Goal: Information Seeking & Learning: Compare options

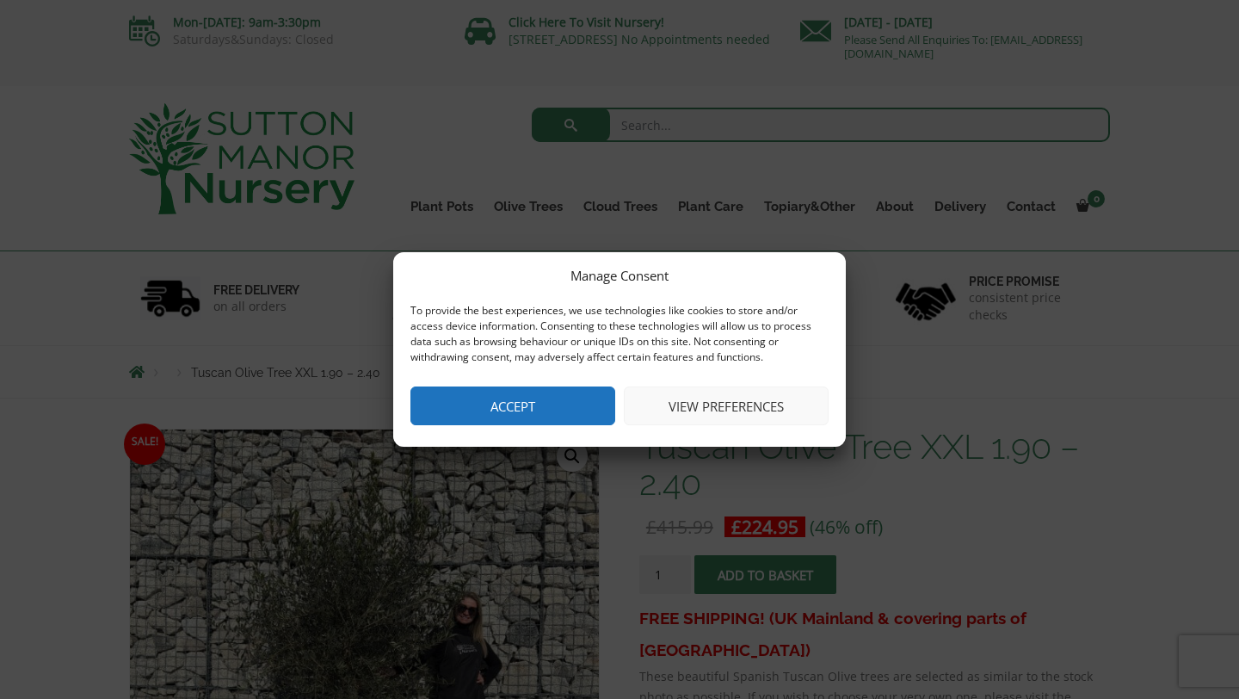
click at [530, 409] on button "Accept" at bounding box center [512, 405] width 205 height 39
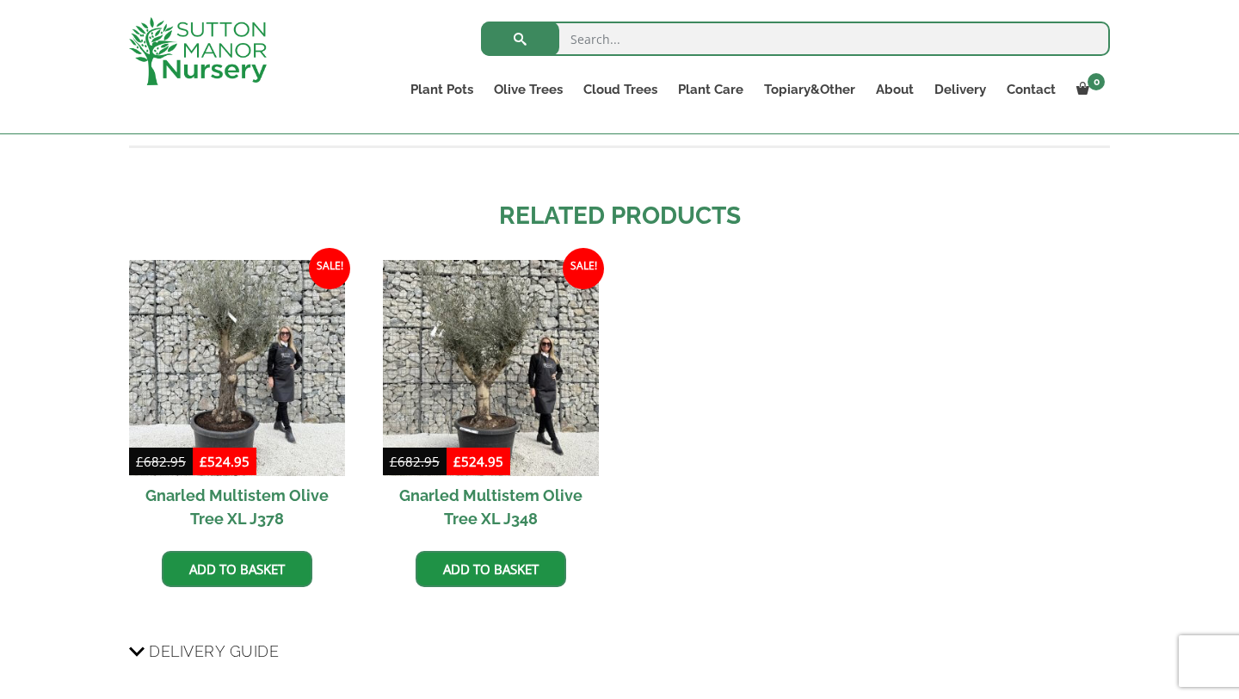
scroll to position [1505, 0]
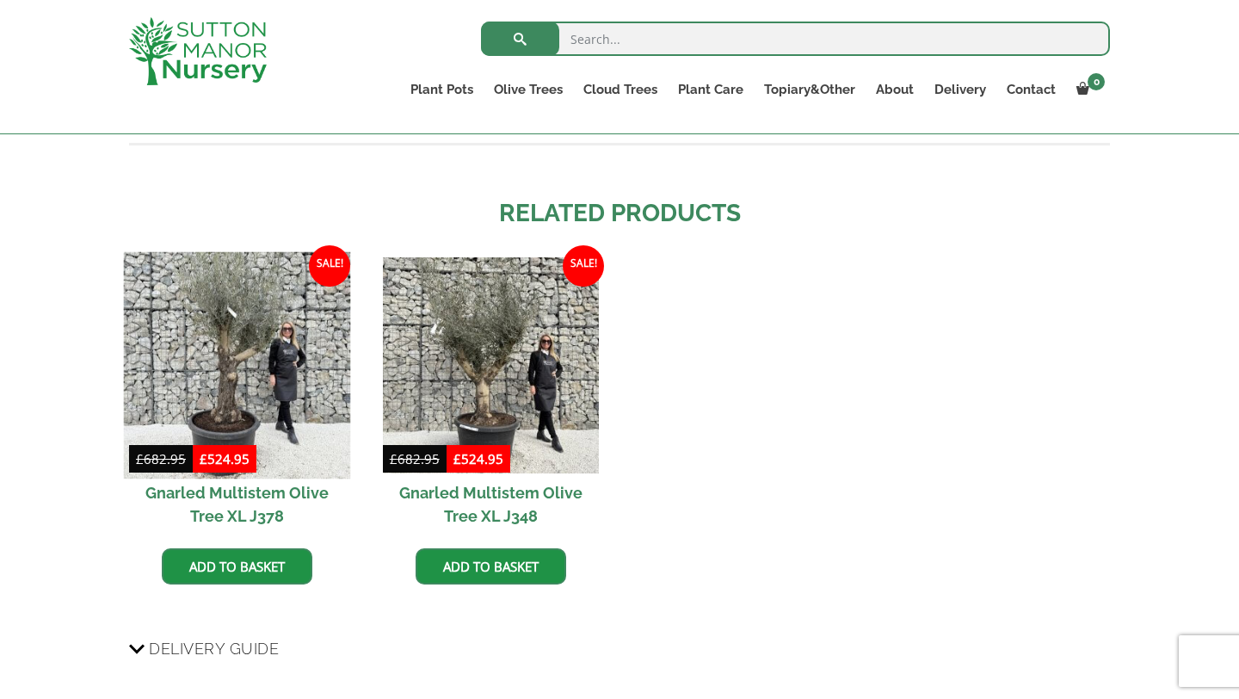
click at [216, 326] on img at bounding box center [237, 364] width 227 height 227
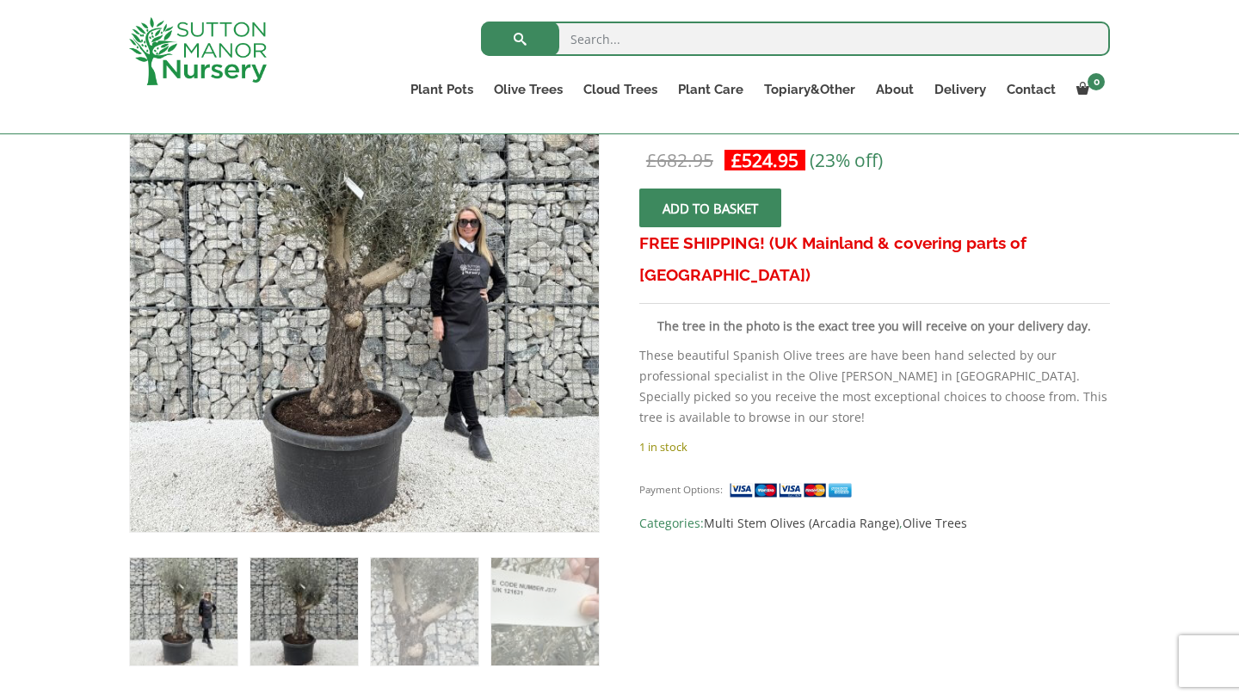
scroll to position [332, 0]
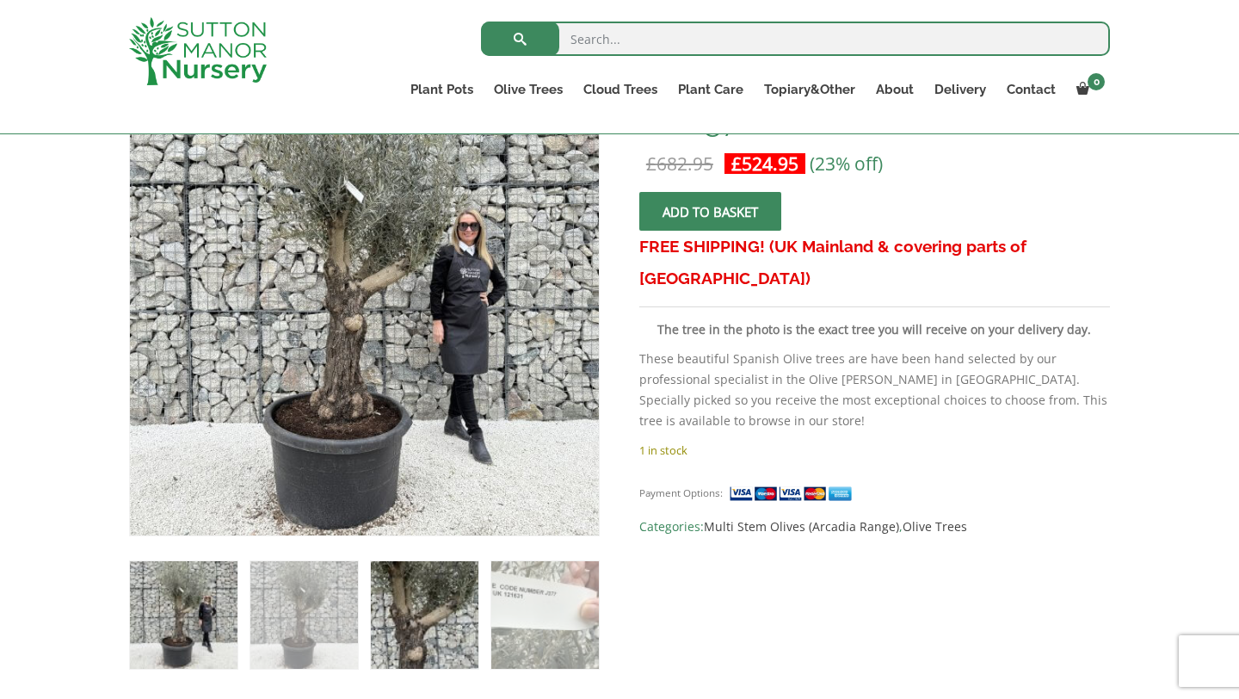
click at [420, 631] on img at bounding box center [425, 615] width 108 height 108
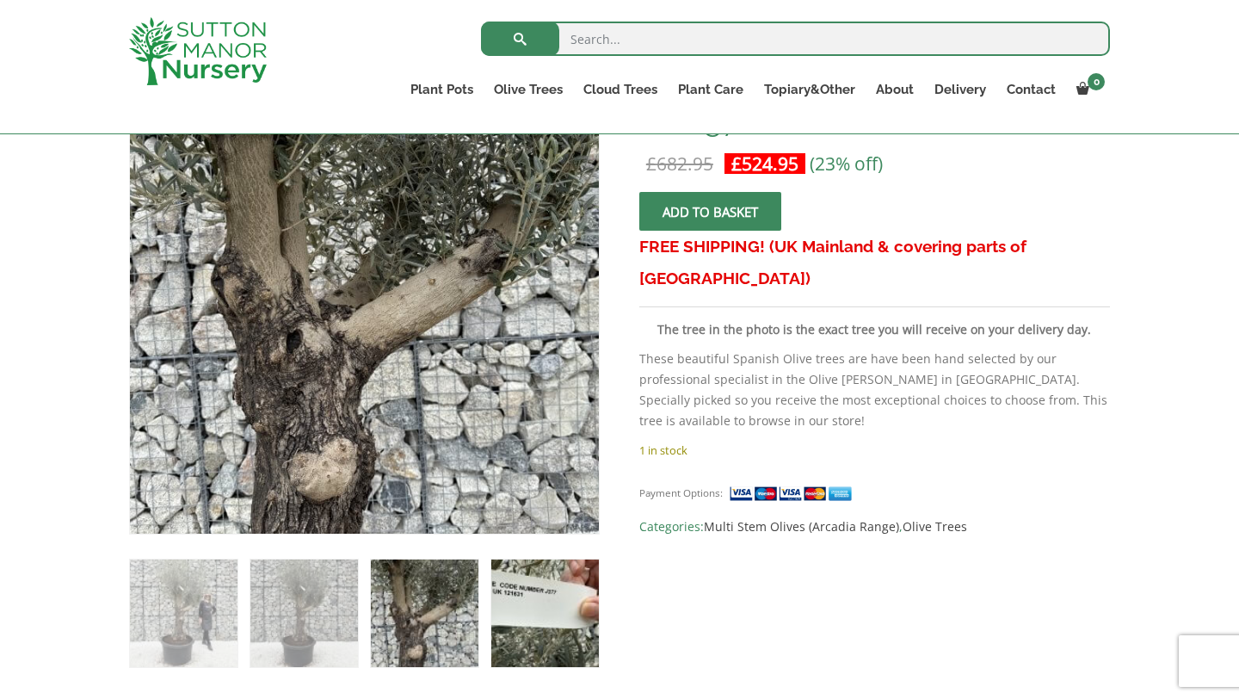
click at [530, 628] on img at bounding box center [545, 613] width 108 height 108
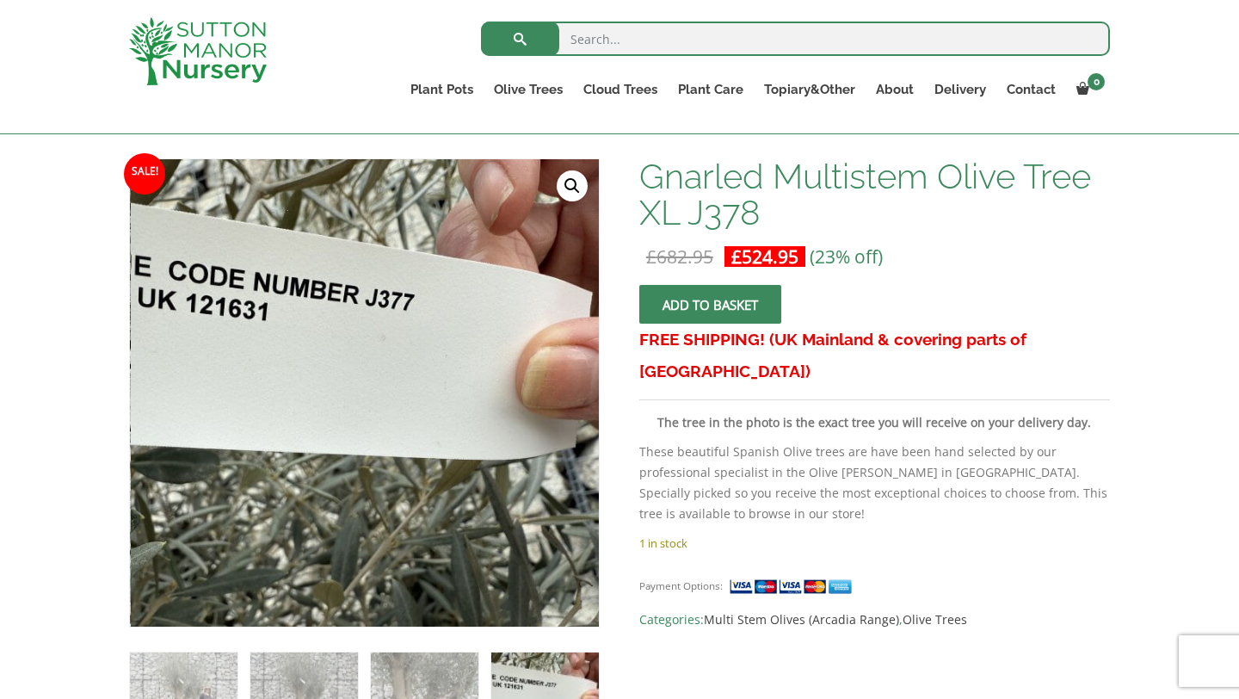
scroll to position [0, 0]
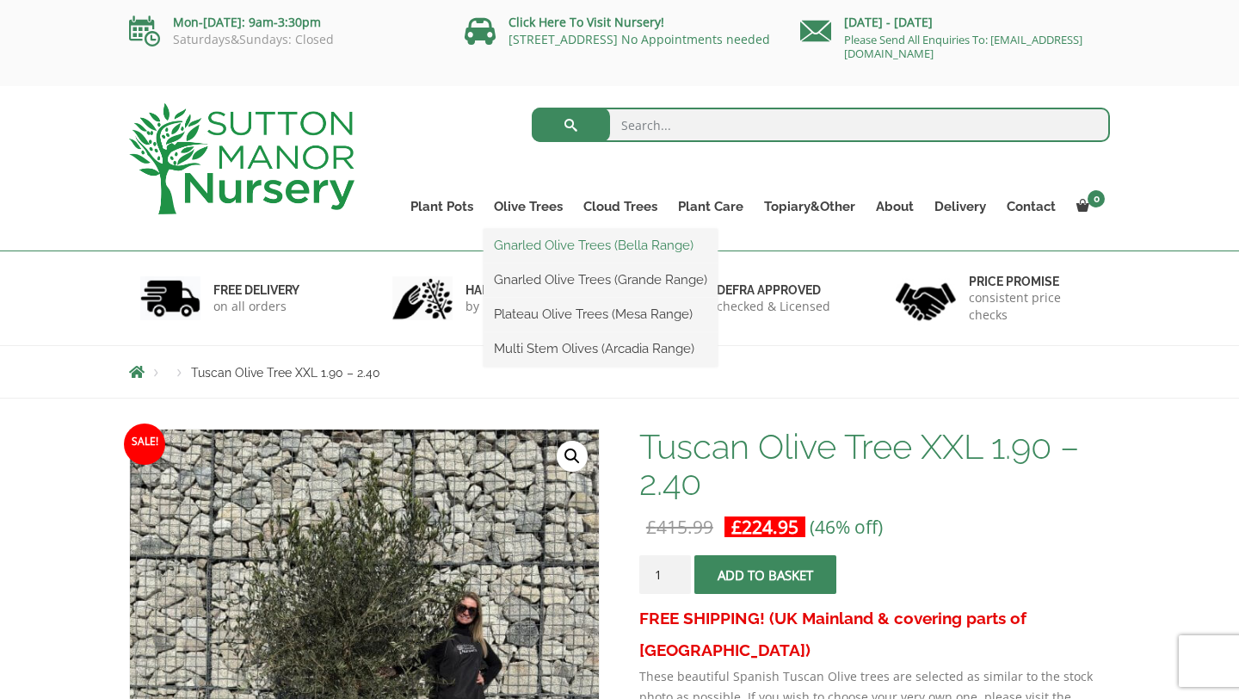
click at [529, 249] on link "Gnarled Olive Trees (Bella Range)" at bounding box center [600, 245] width 234 height 26
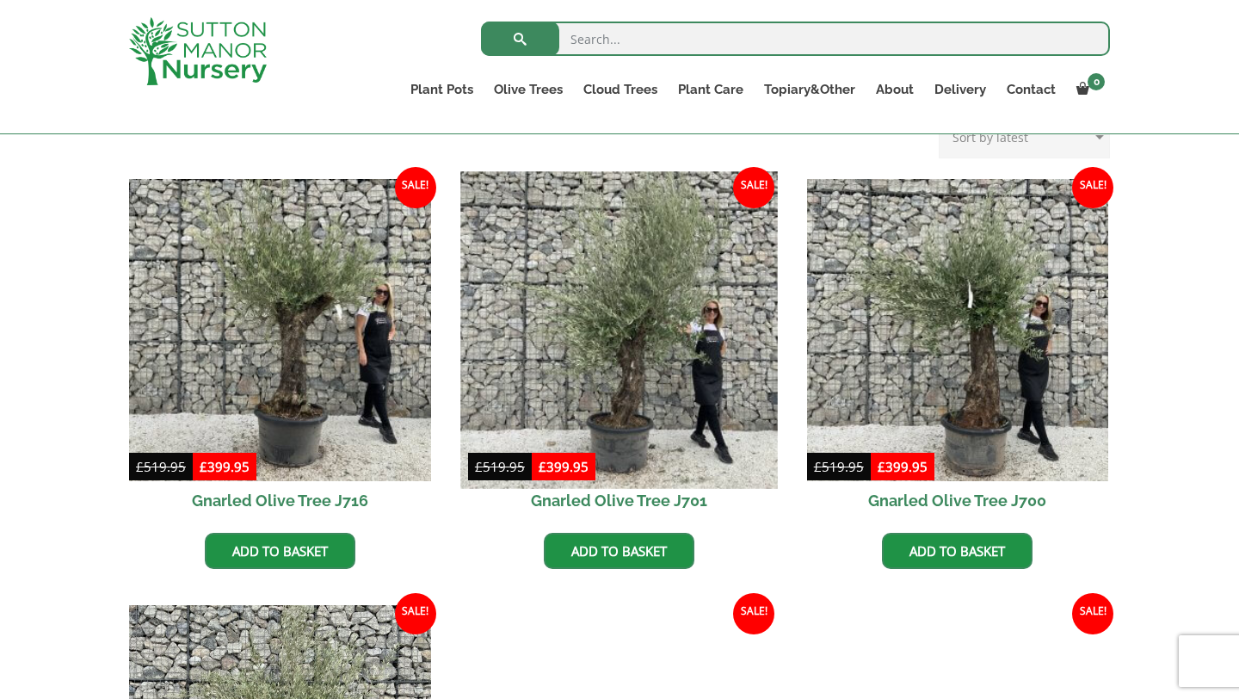
scroll to position [390, 0]
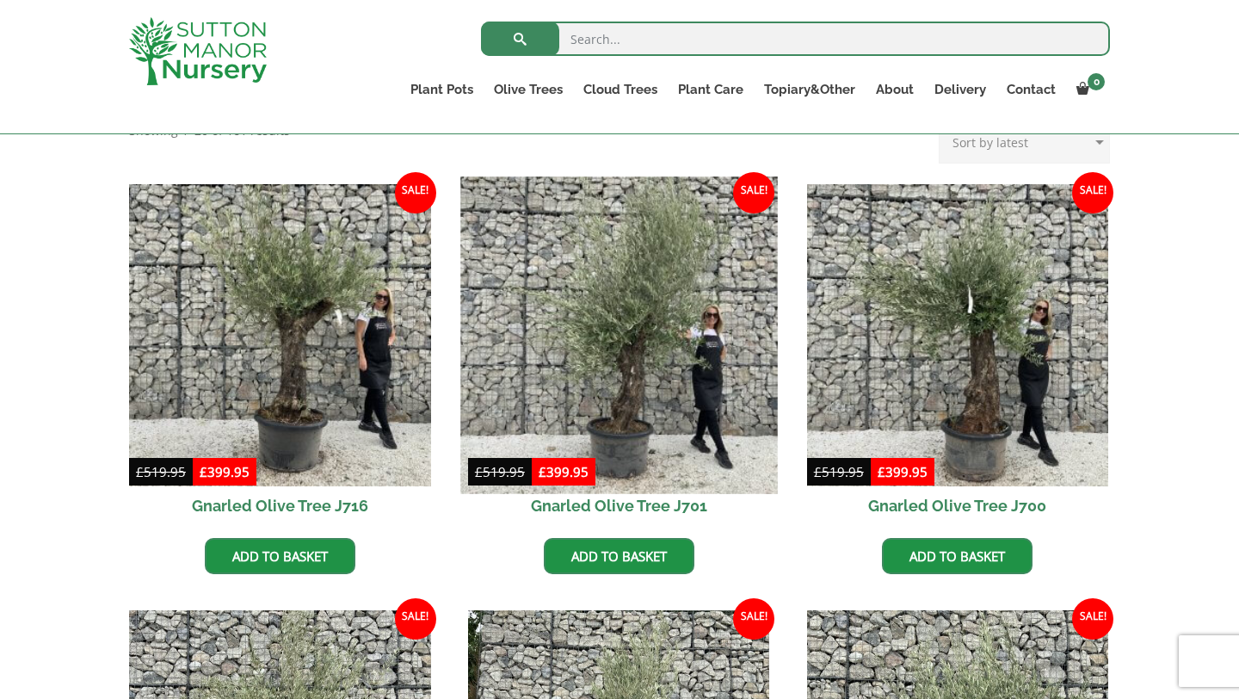
click at [629, 353] on img at bounding box center [618, 334] width 317 height 317
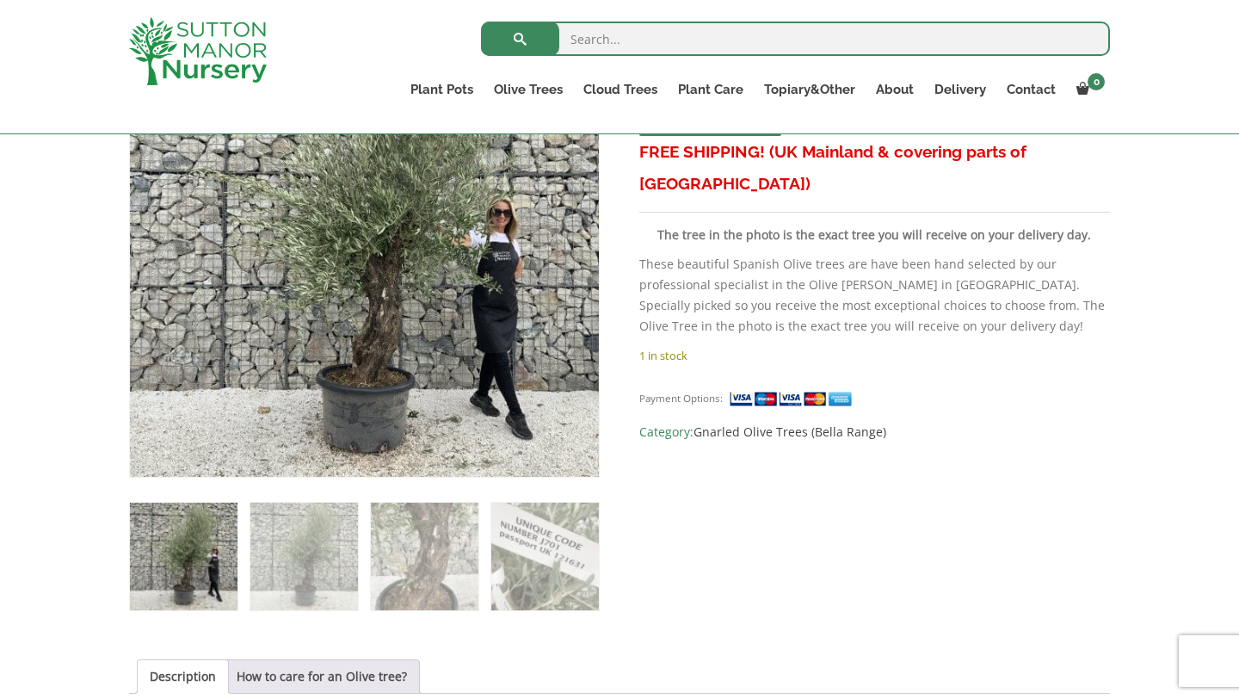
scroll to position [388, 0]
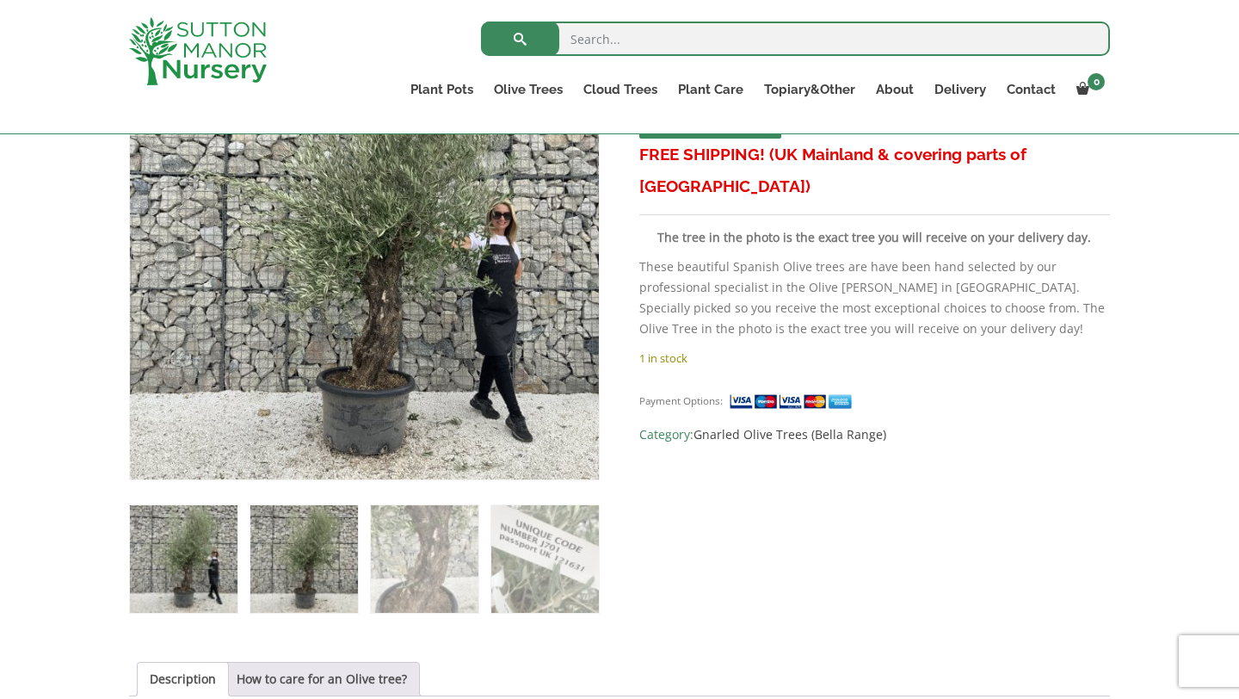
click at [336, 527] on img at bounding box center [304, 559] width 108 height 108
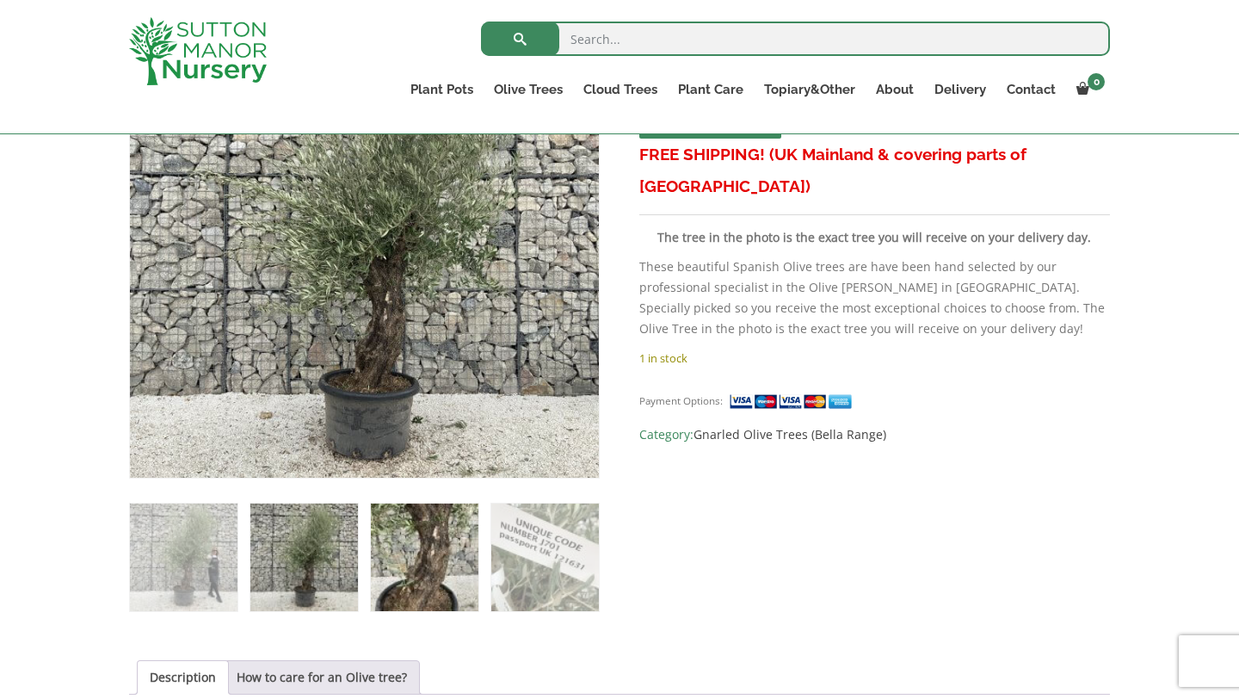
click at [401, 556] on img at bounding box center [425, 557] width 108 height 108
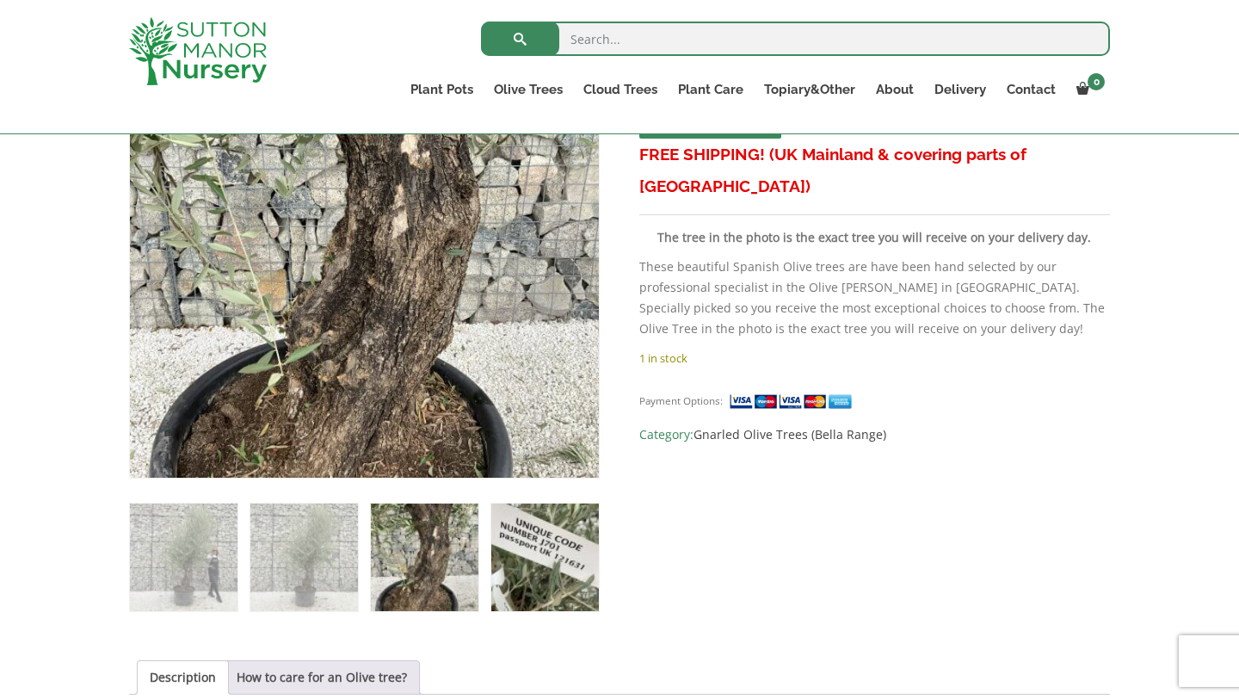
click at [494, 562] on img at bounding box center [545, 557] width 108 height 108
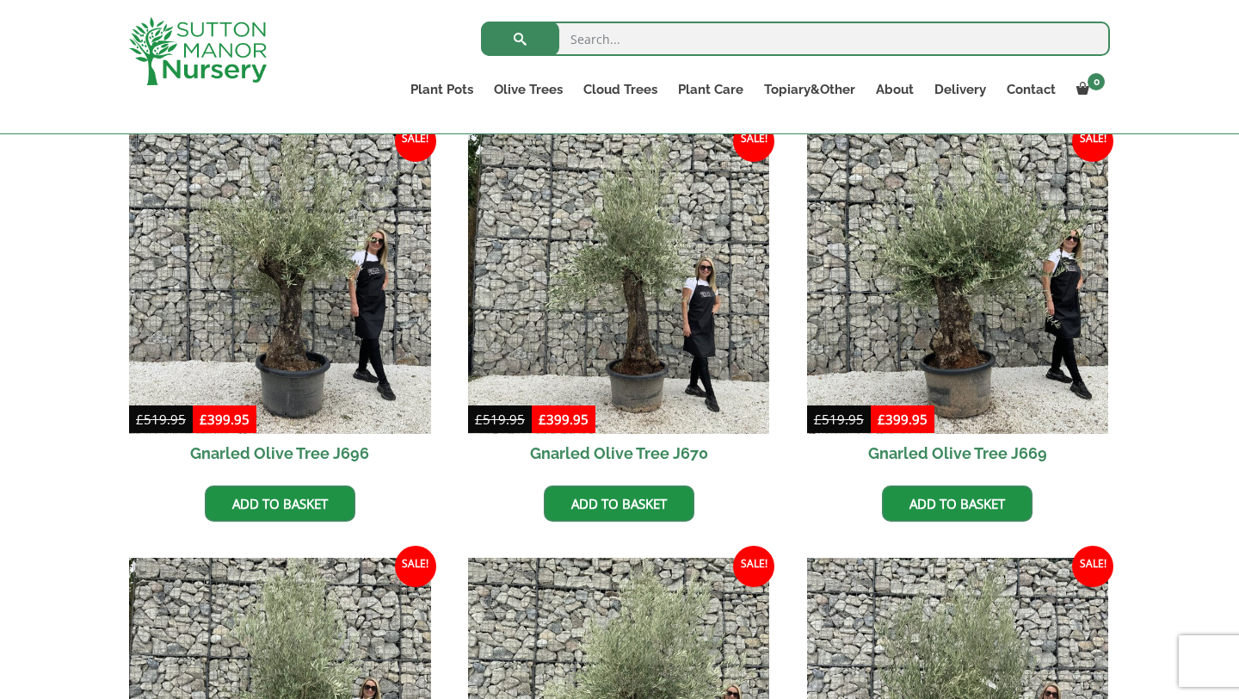
scroll to position [875, 0]
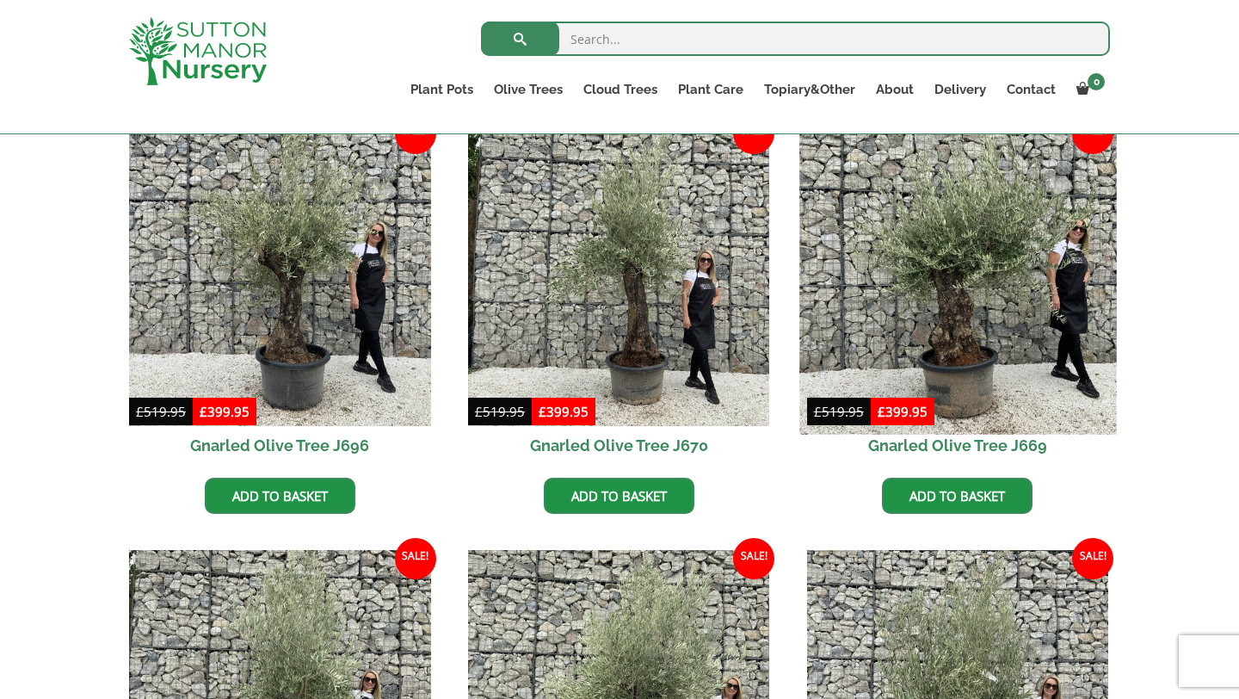
click at [954, 338] on img at bounding box center [957, 275] width 317 height 317
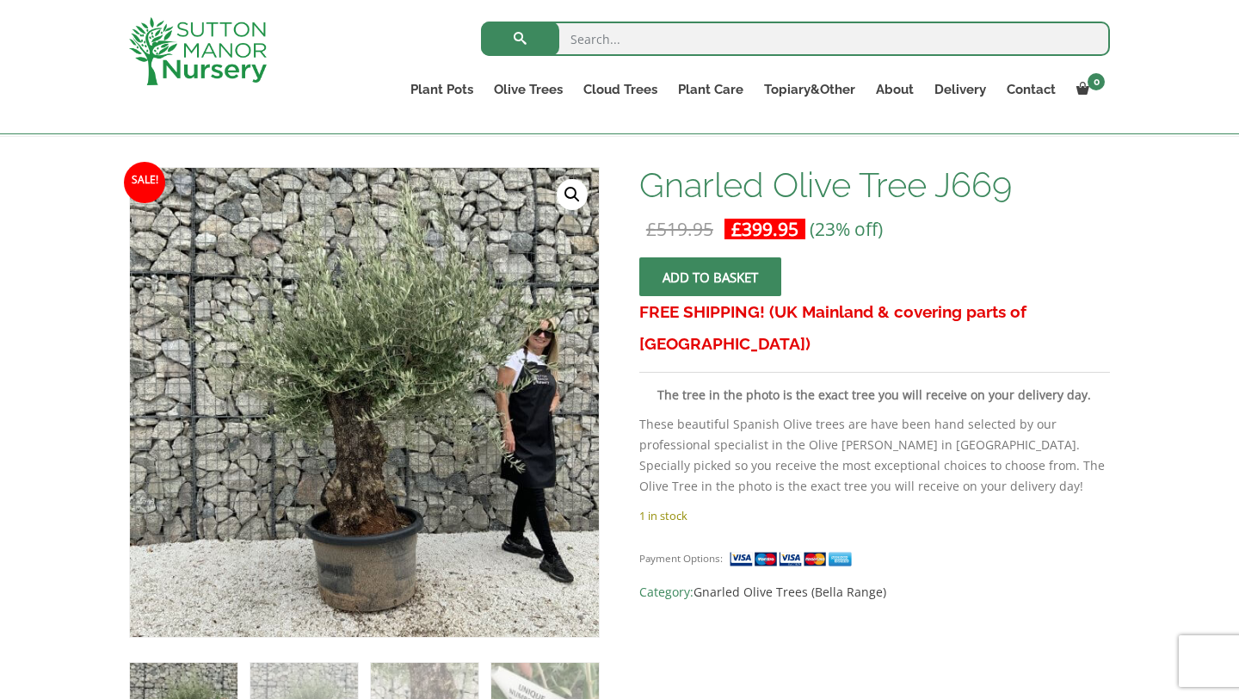
scroll to position [230, 0]
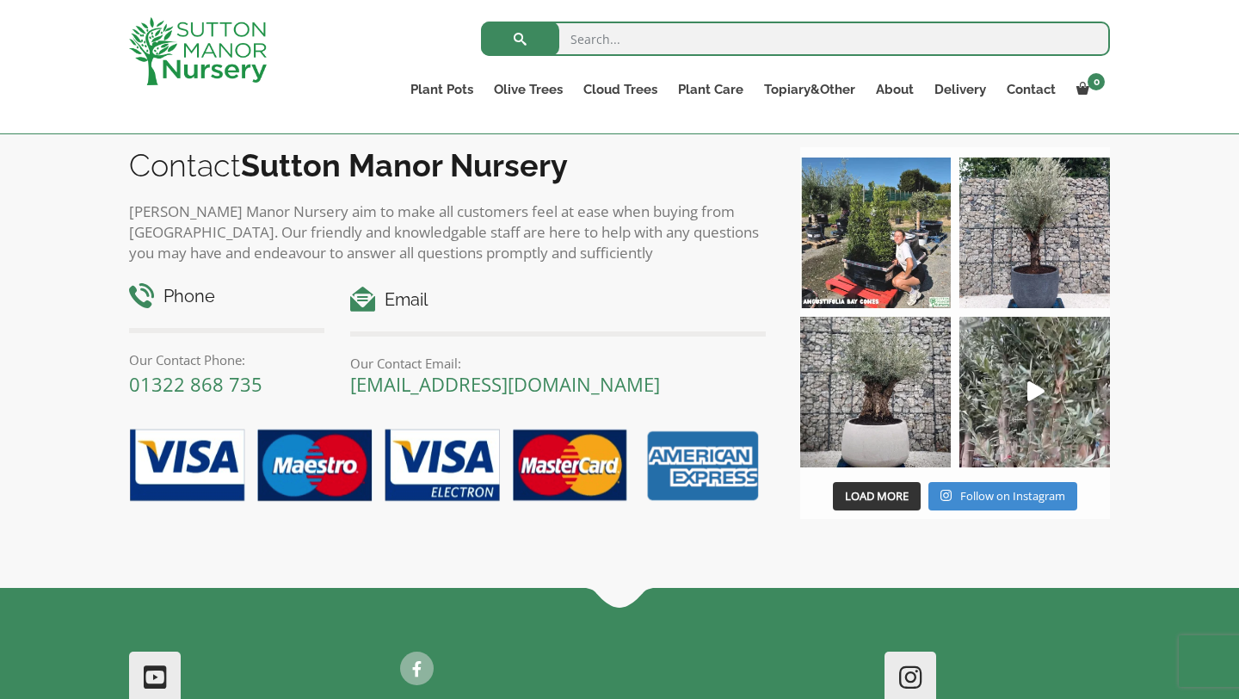
scroll to position [1874, 0]
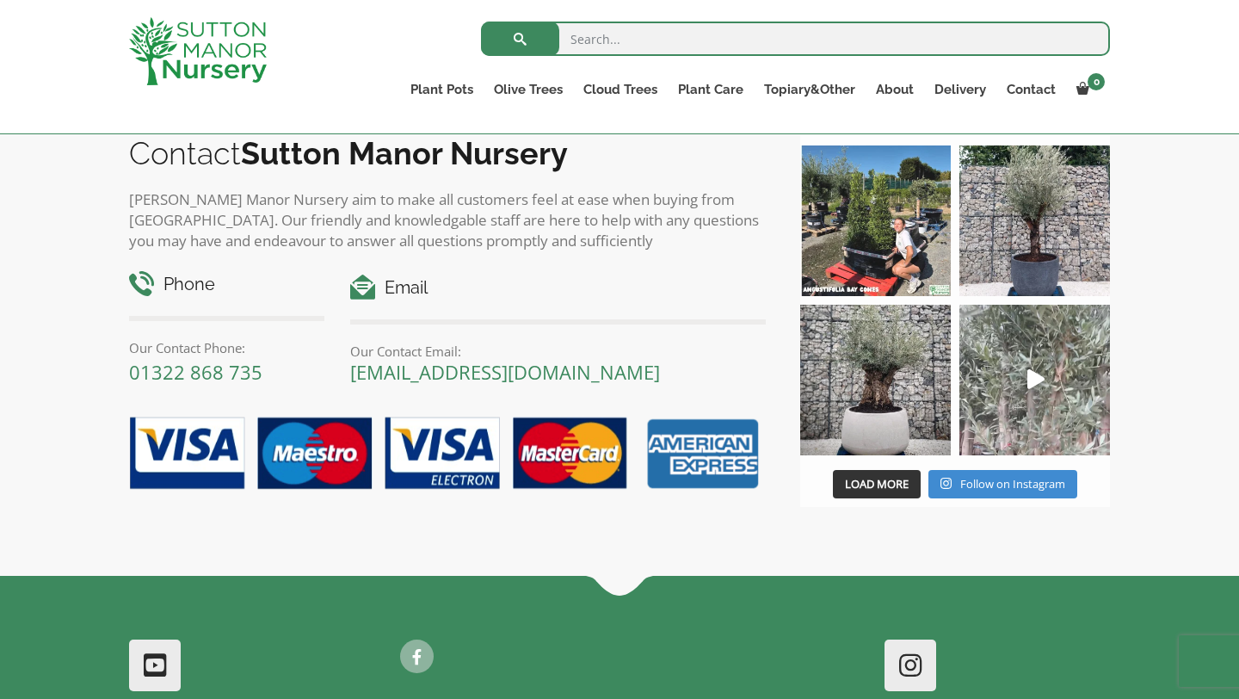
click at [1032, 376] on icon "Play" at bounding box center [1035, 379] width 17 height 20
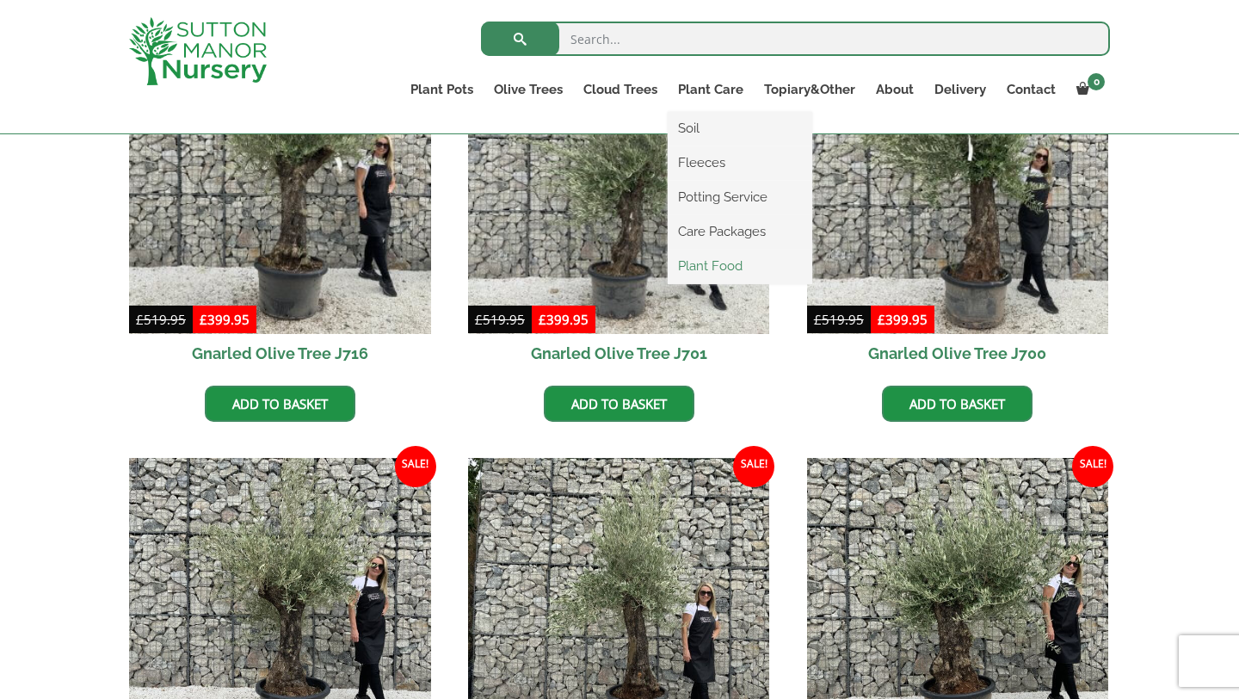
scroll to position [0, 0]
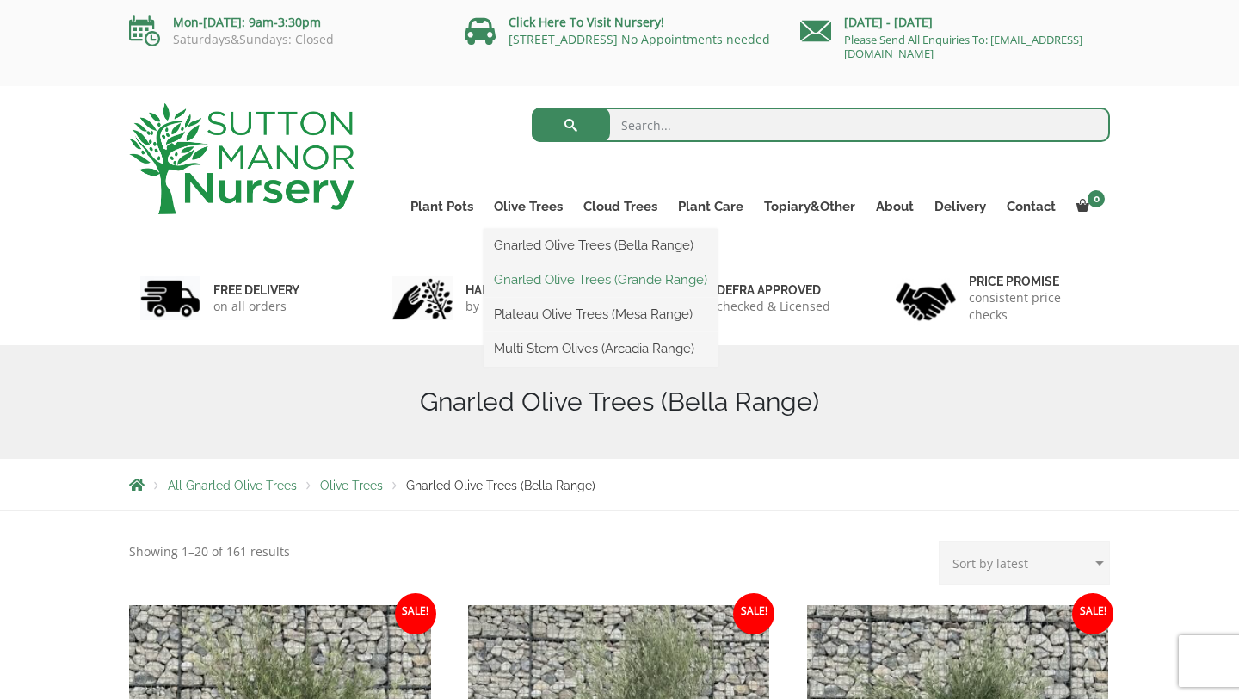
click at [541, 280] on link "Gnarled Olive Trees (Grande Range)" at bounding box center [600, 280] width 234 height 26
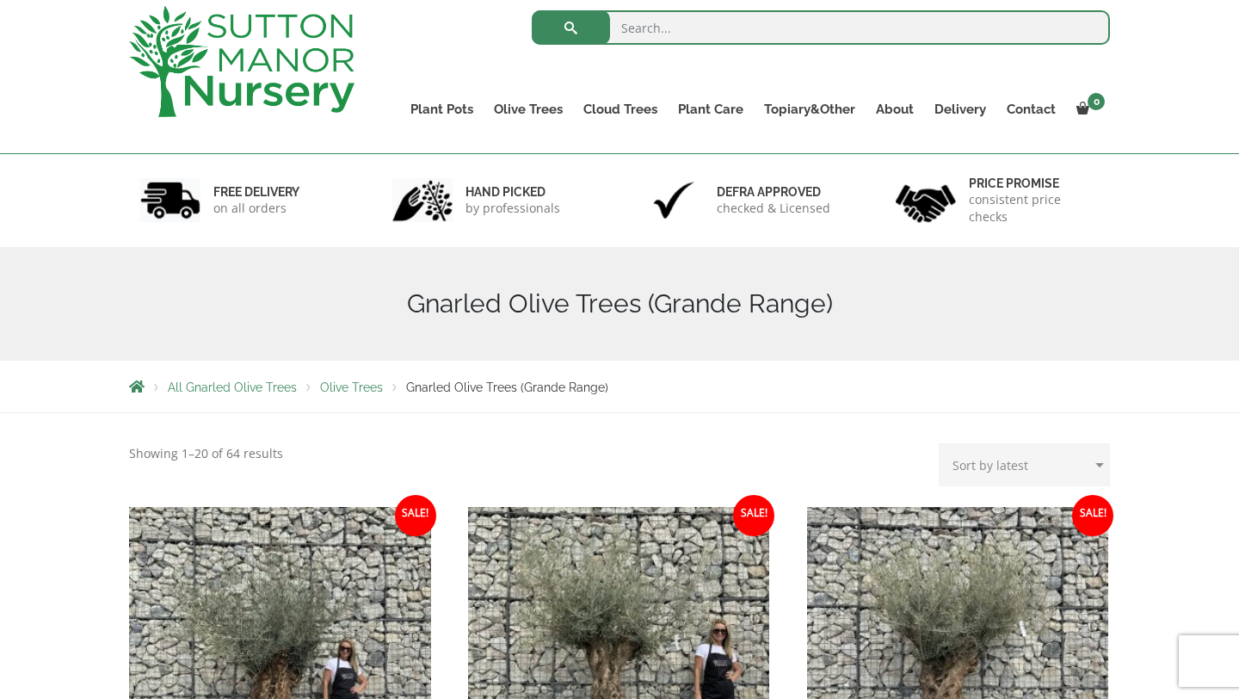
scroll to position [65, 0]
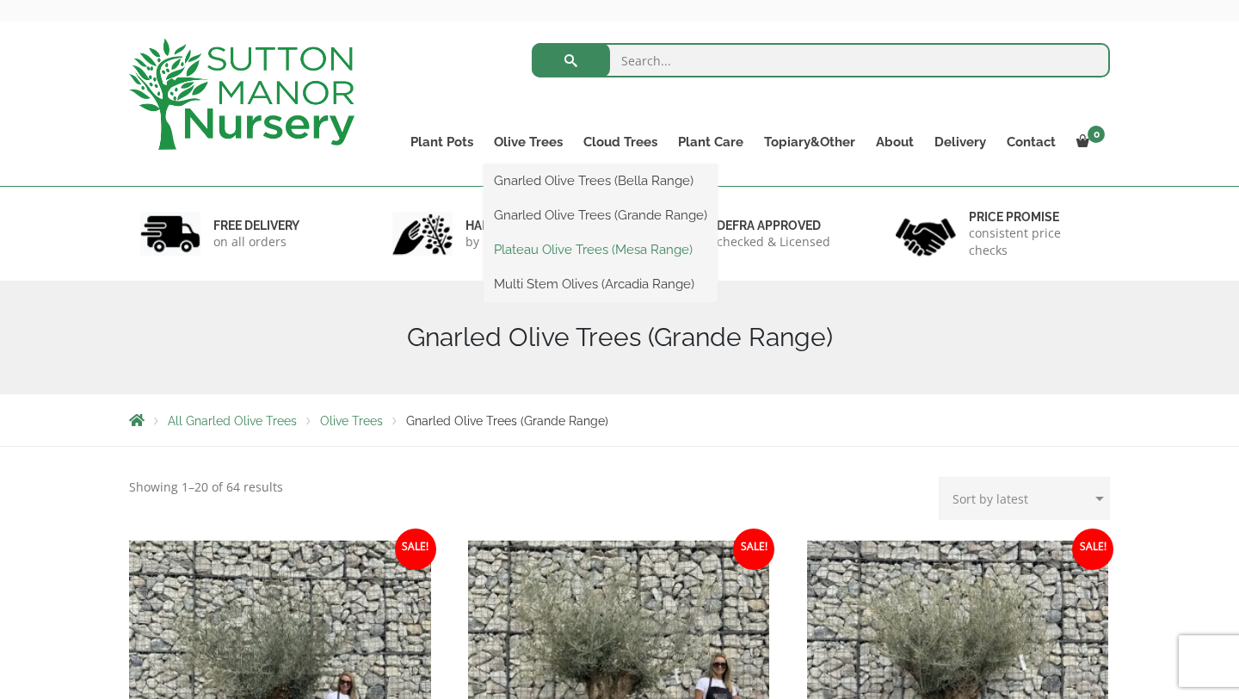
click at [524, 252] on link "Plateau Olive Trees (Mesa Range)" at bounding box center [600, 250] width 234 height 26
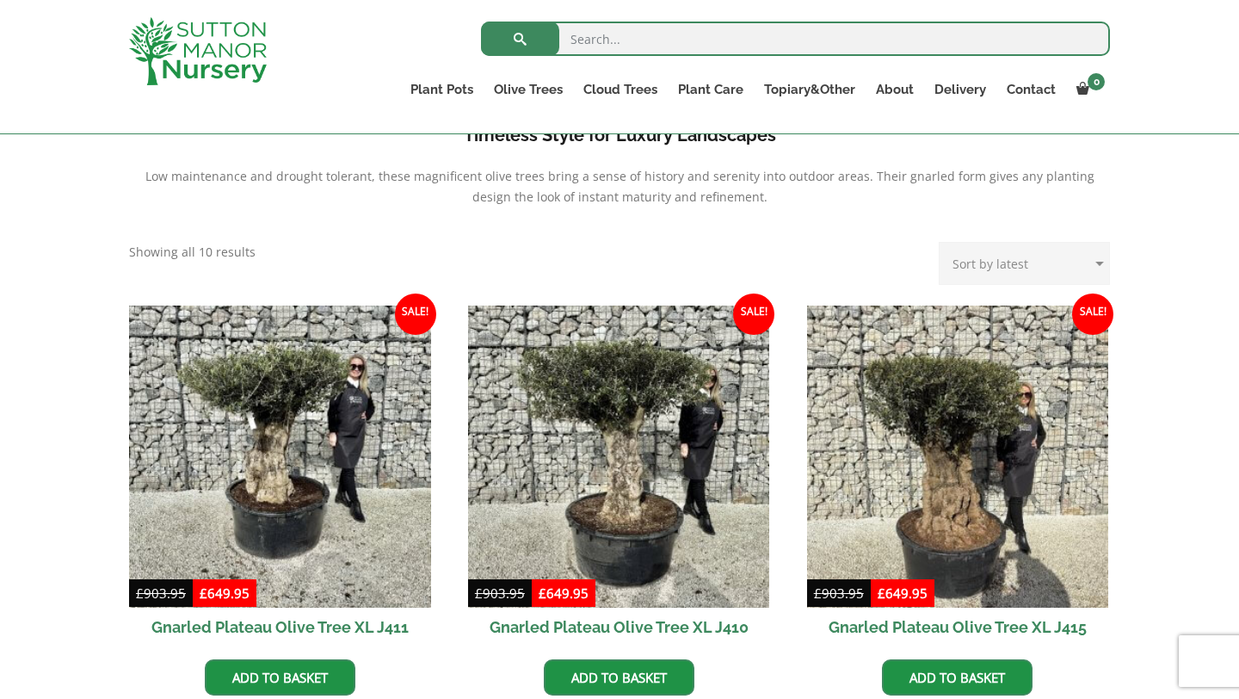
scroll to position [578, 0]
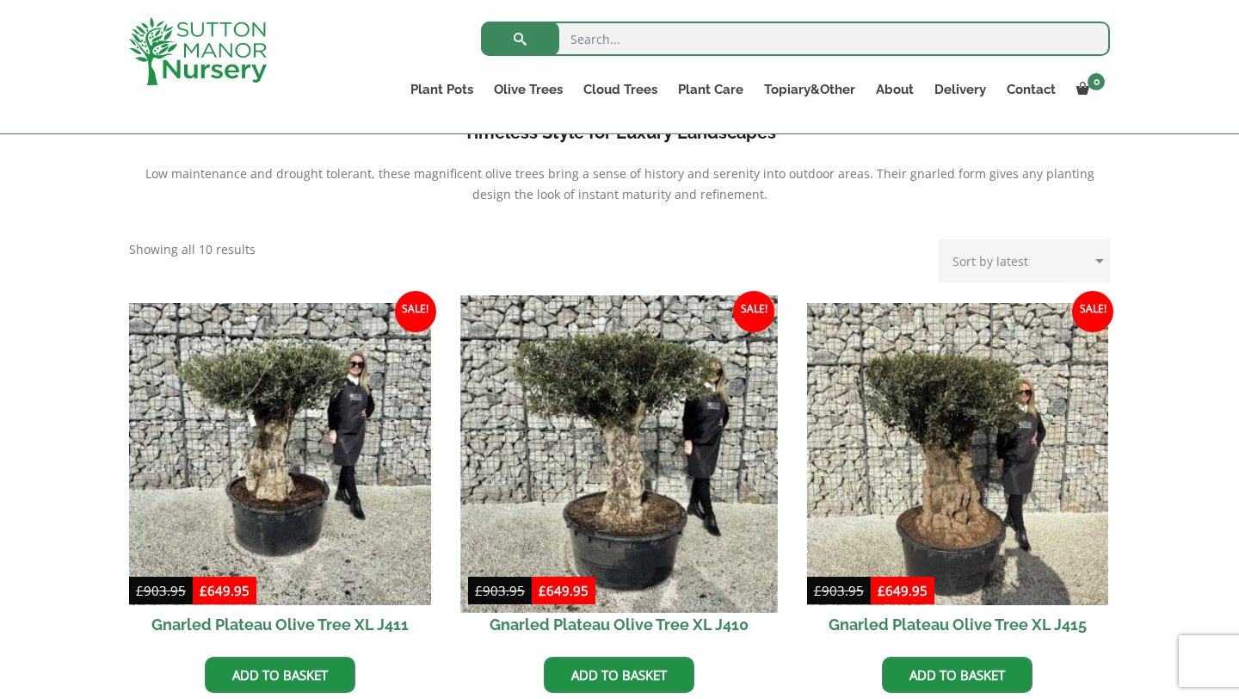
click at [629, 459] on img at bounding box center [618, 453] width 317 height 317
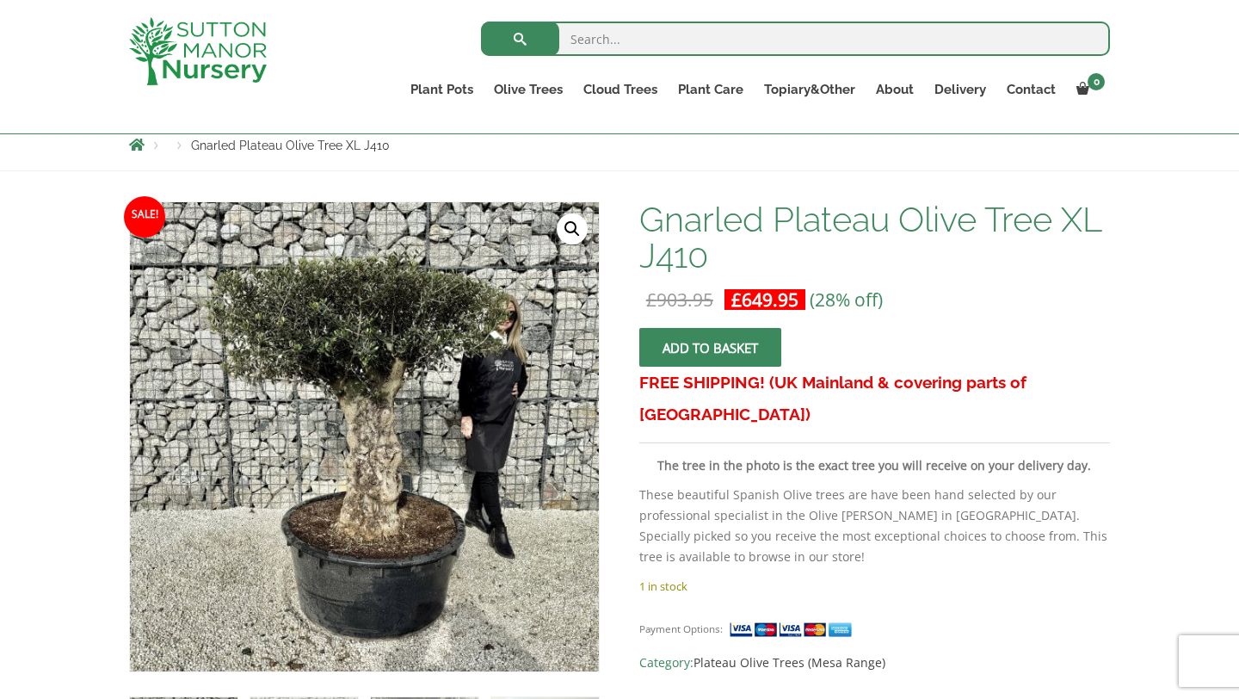
scroll to position [312, 0]
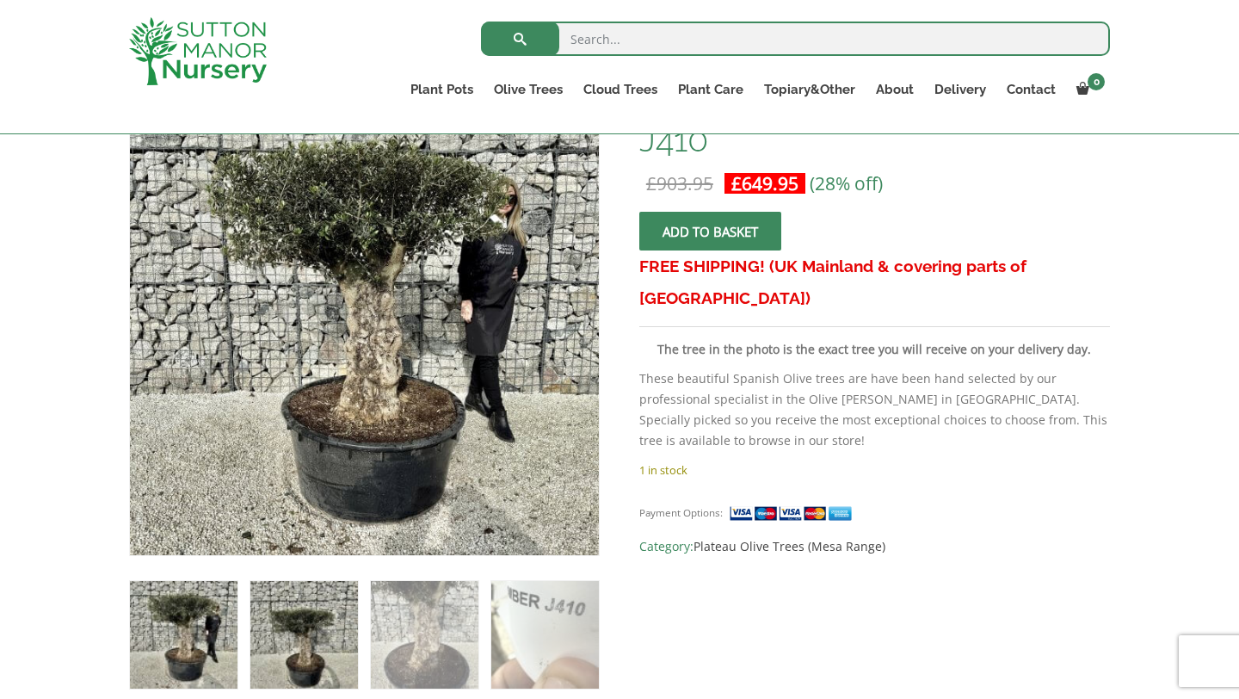
click at [322, 628] on img at bounding box center [304, 635] width 108 height 108
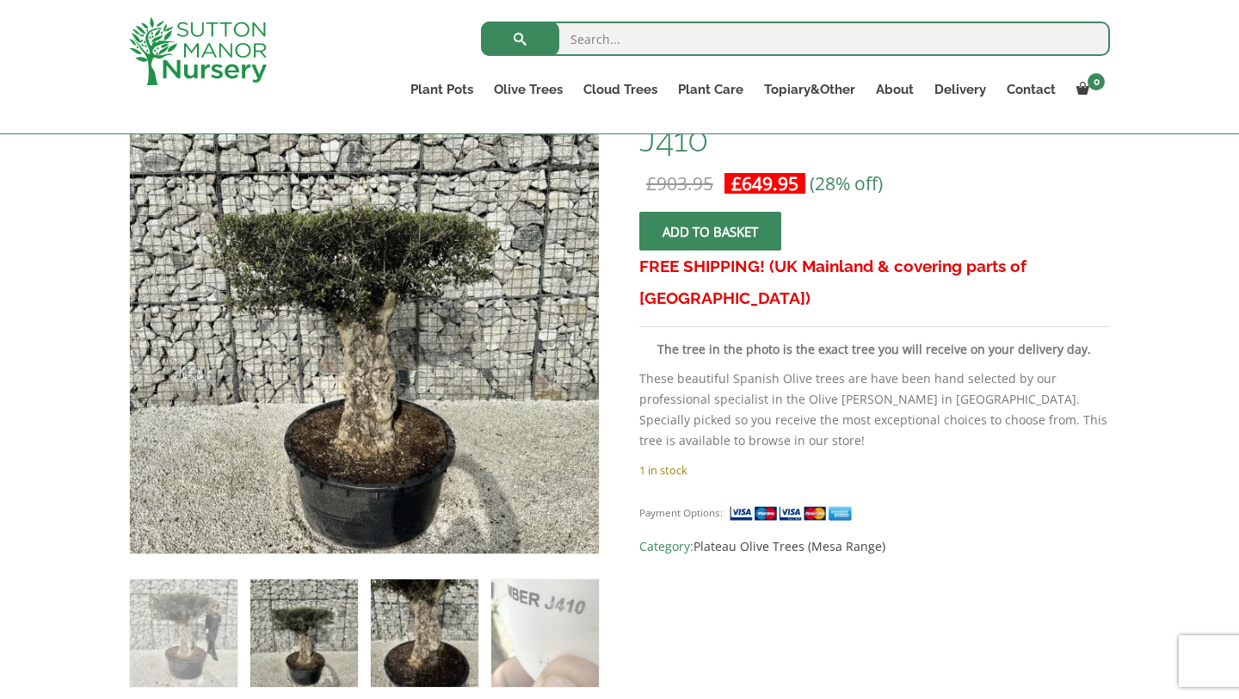
click at [424, 644] on img at bounding box center [425, 633] width 108 height 108
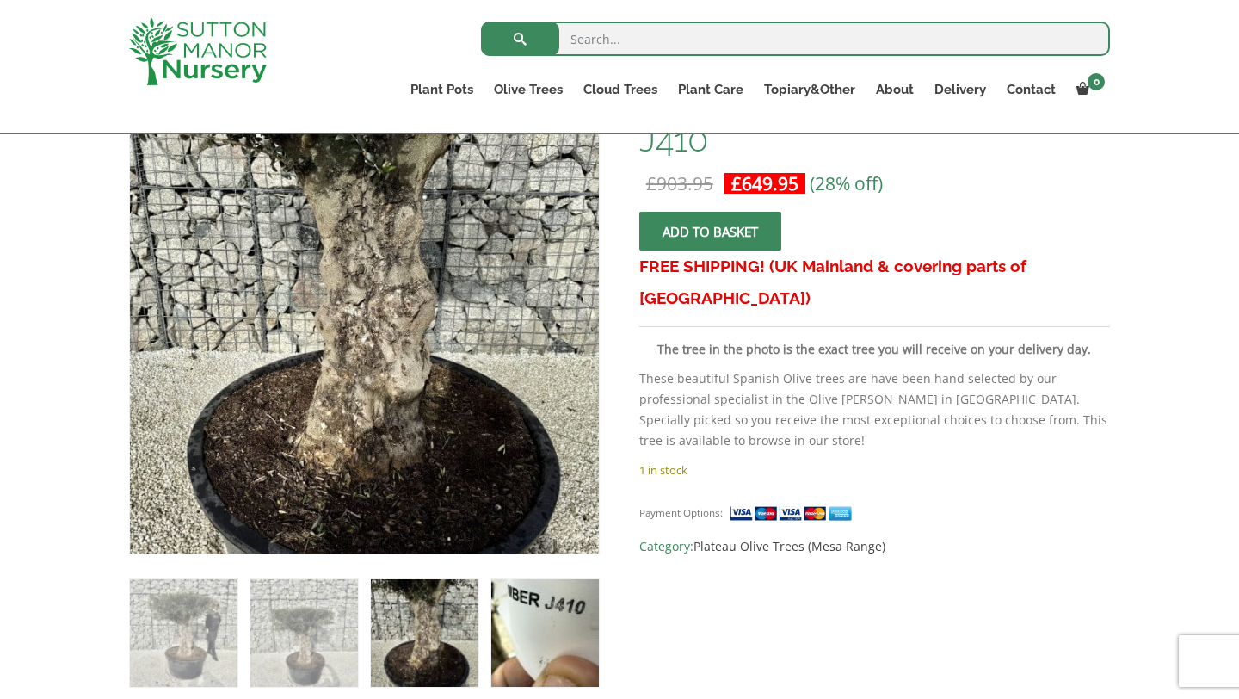
click at [548, 633] on img at bounding box center [545, 633] width 108 height 108
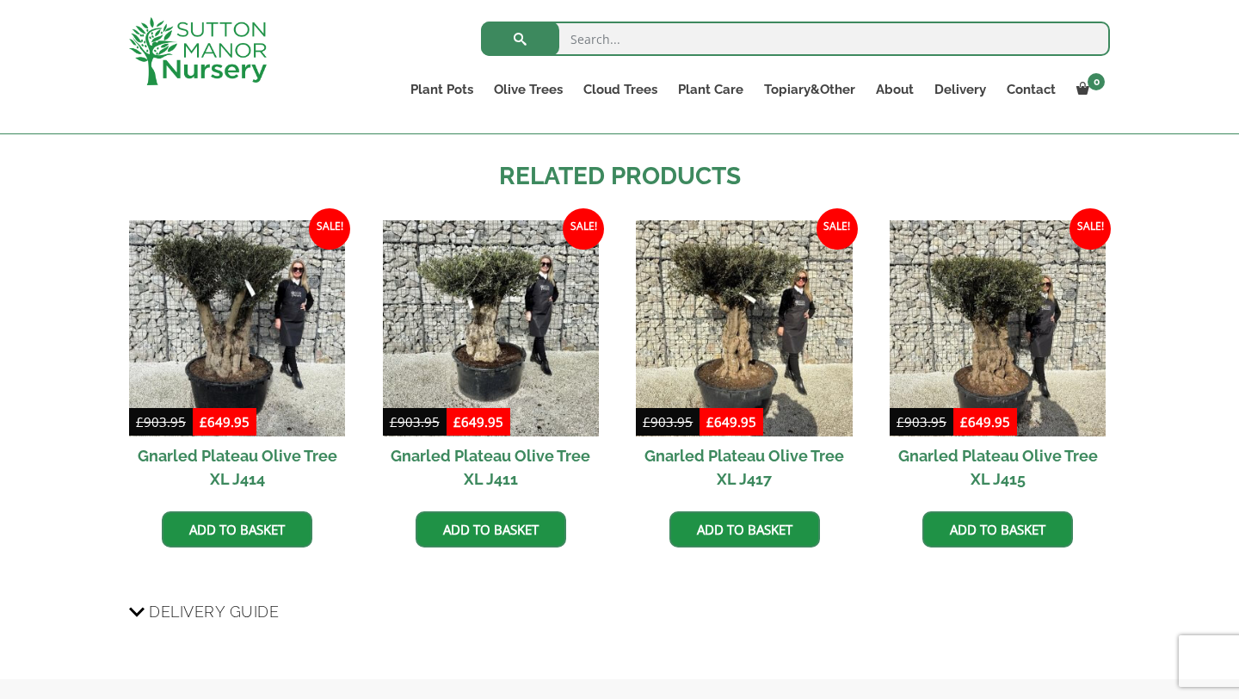
scroll to position [1198, 0]
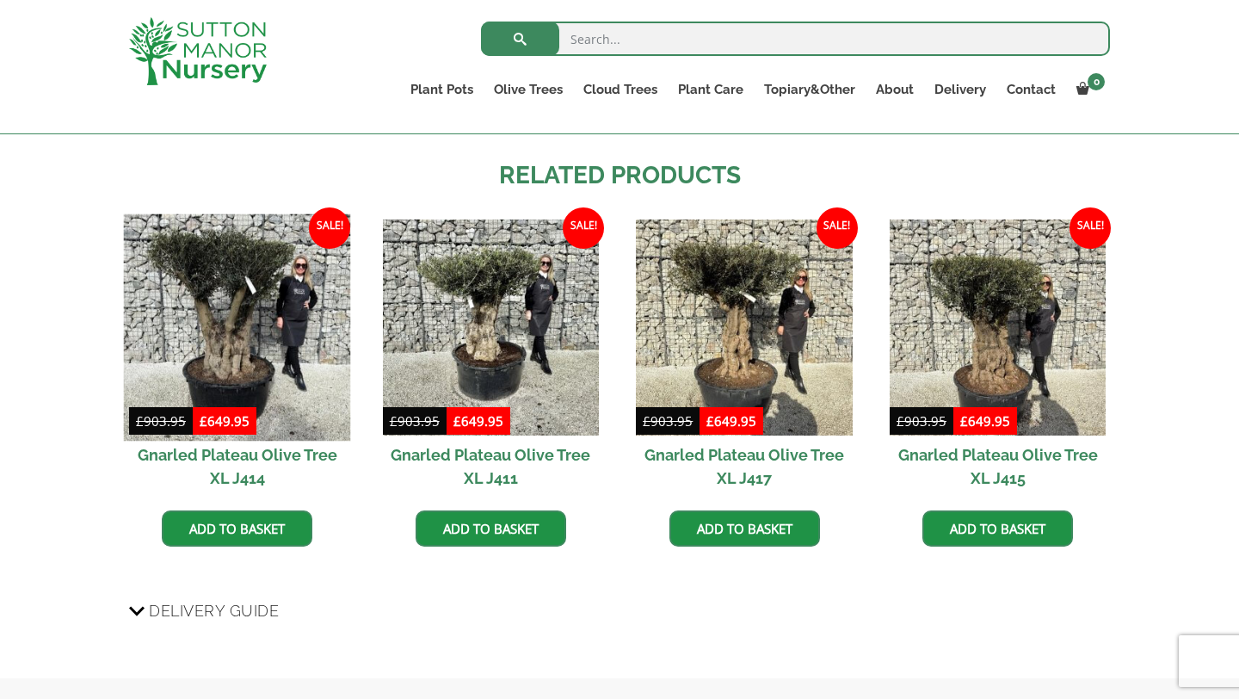
click at [242, 321] on img at bounding box center [237, 326] width 227 height 227
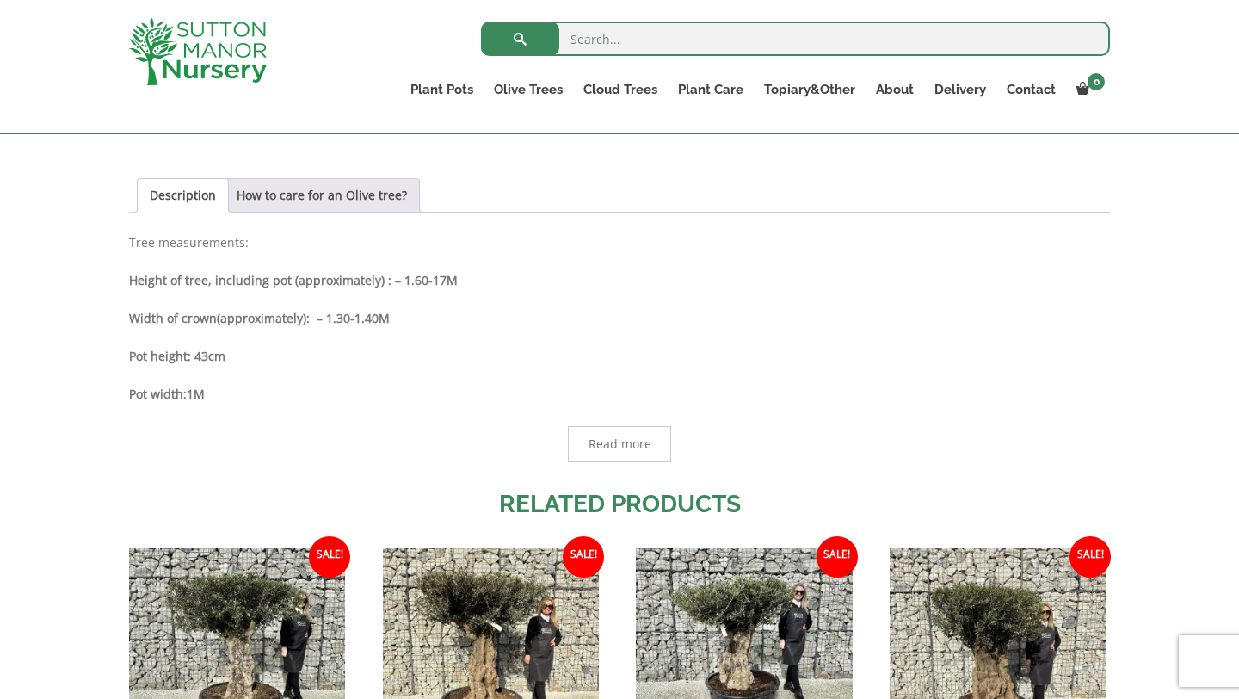
scroll to position [873, 0]
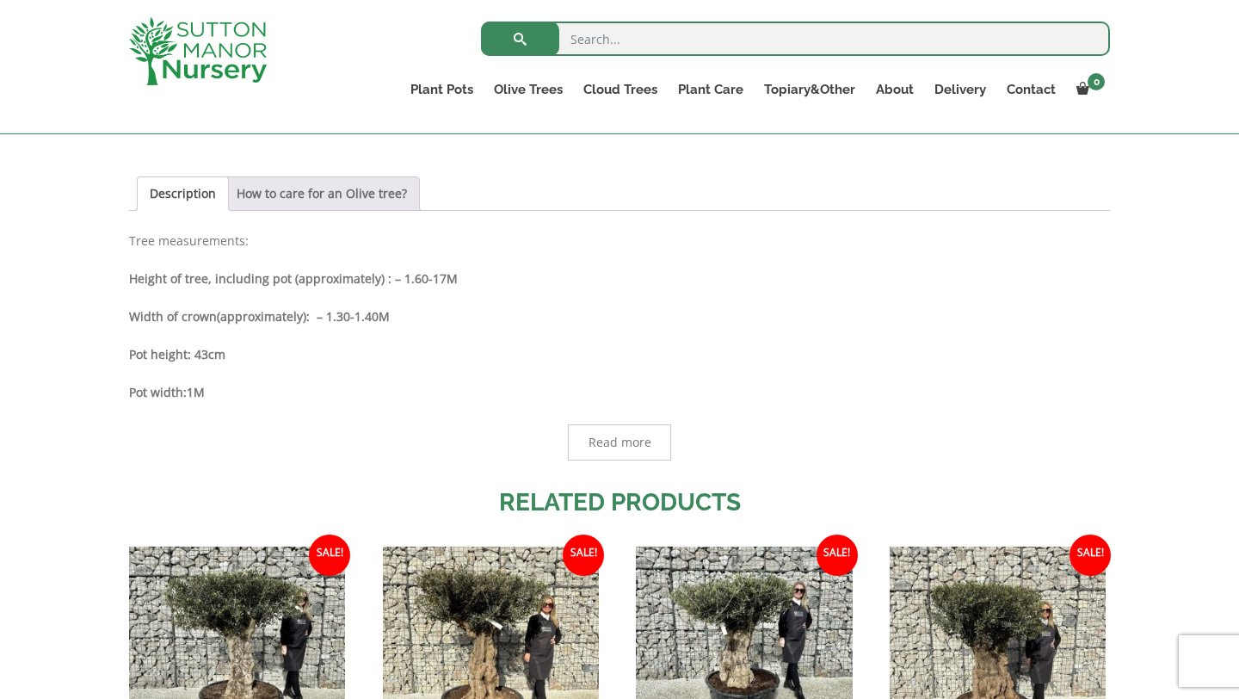
click at [342, 197] on link "How to care for an Olive tree?" at bounding box center [322, 193] width 170 height 33
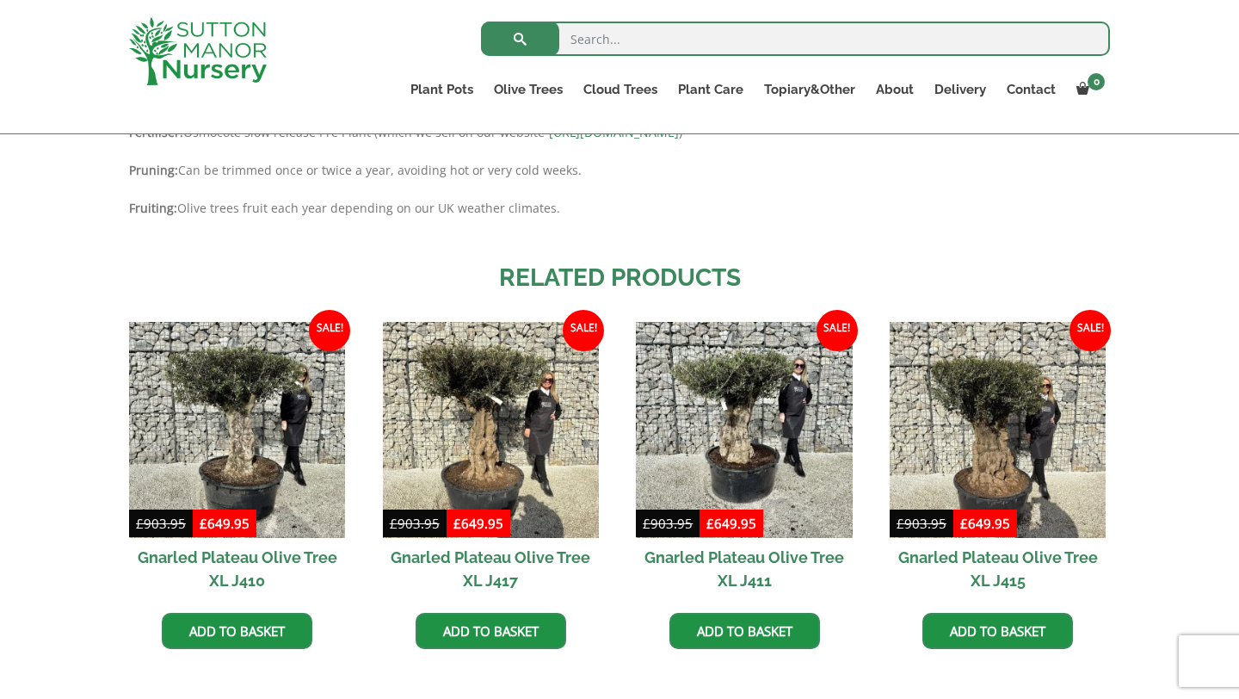
scroll to position [1267, 0]
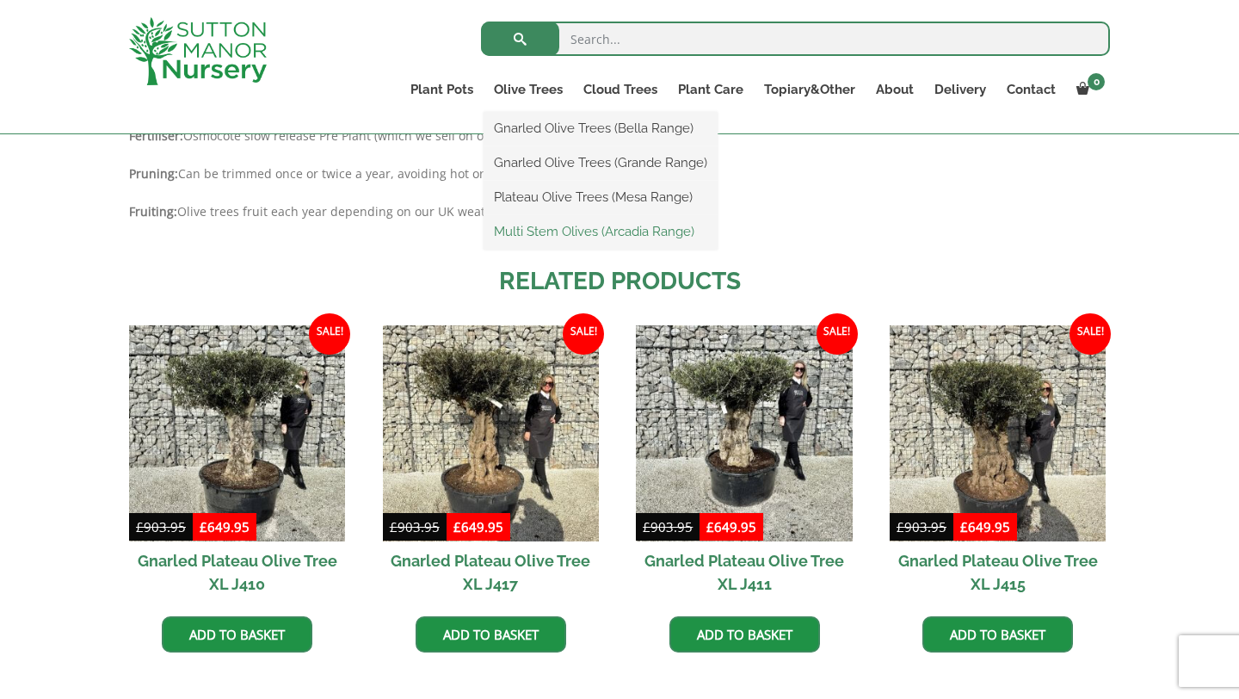
click at [530, 233] on link "Multi Stem Olives (Arcadia Range)" at bounding box center [600, 231] width 234 height 26
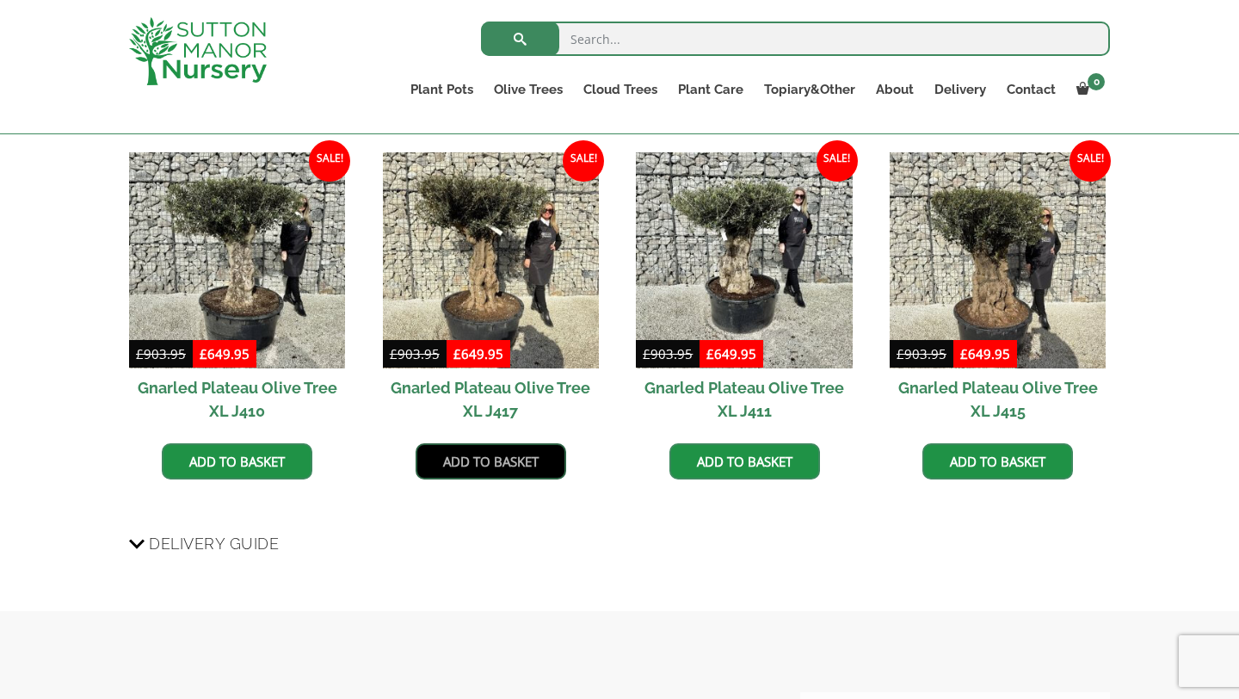
scroll to position [1182, 0]
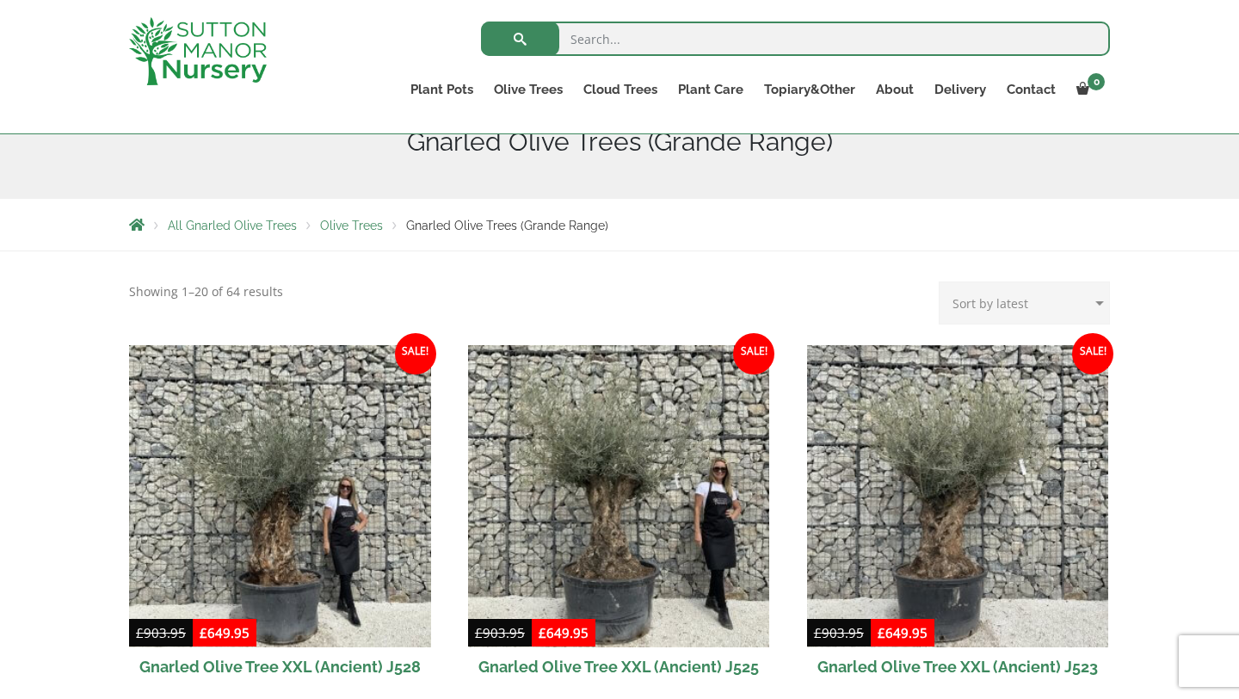
scroll to position [231, 0]
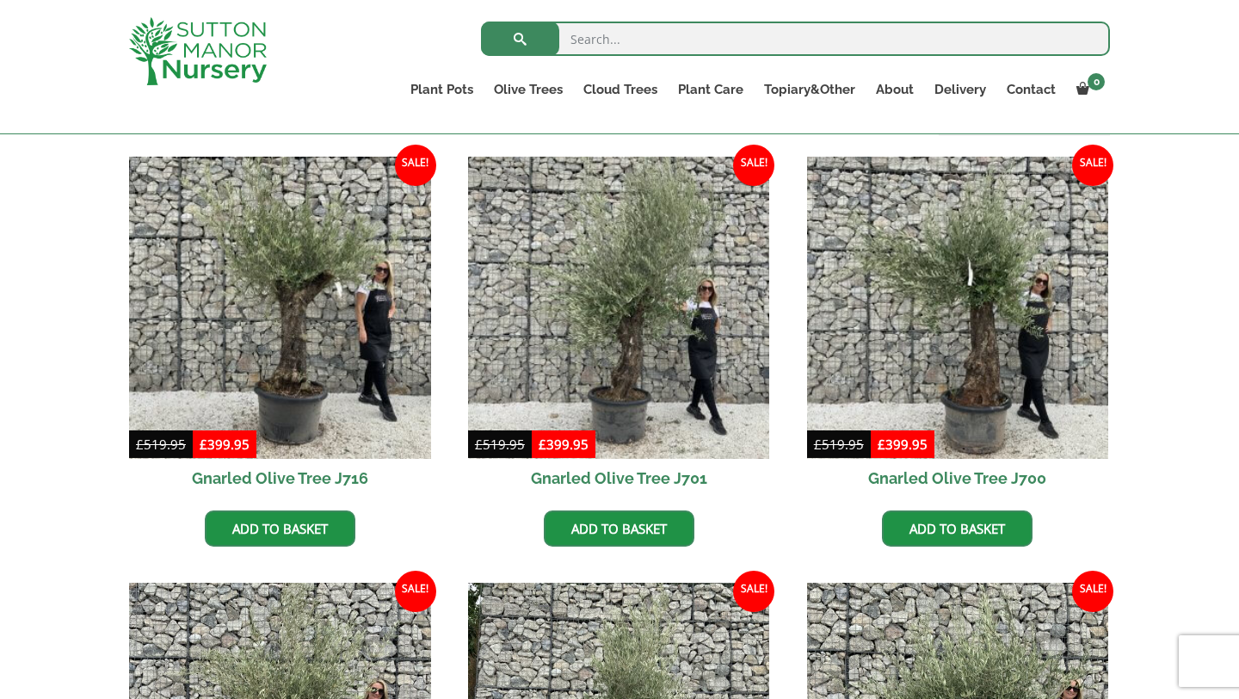
scroll to position [418, 0]
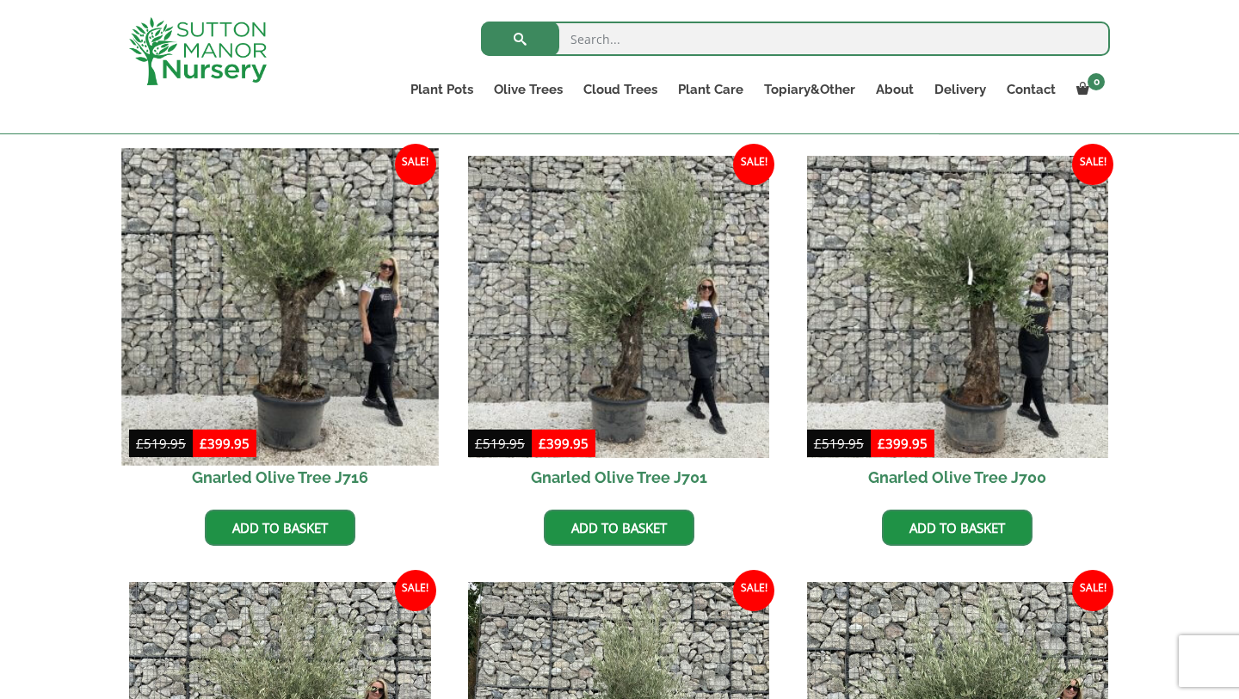
click at [308, 292] on img at bounding box center [279, 306] width 317 height 317
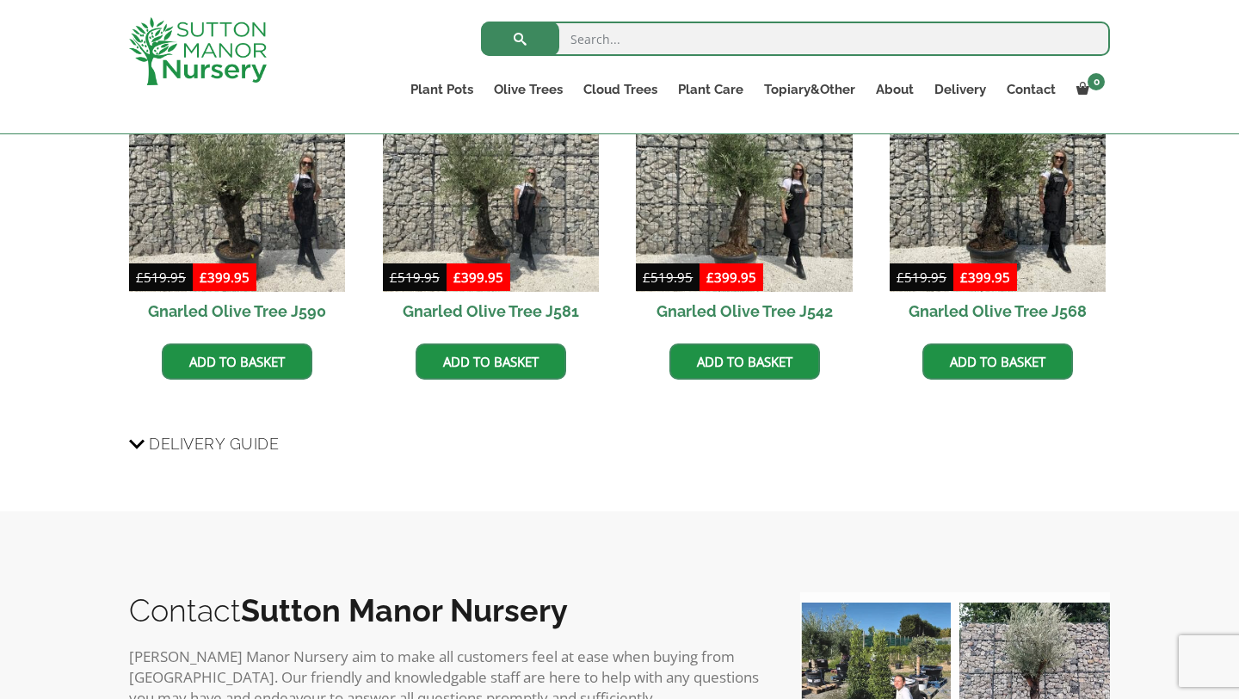
scroll to position [1360, 0]
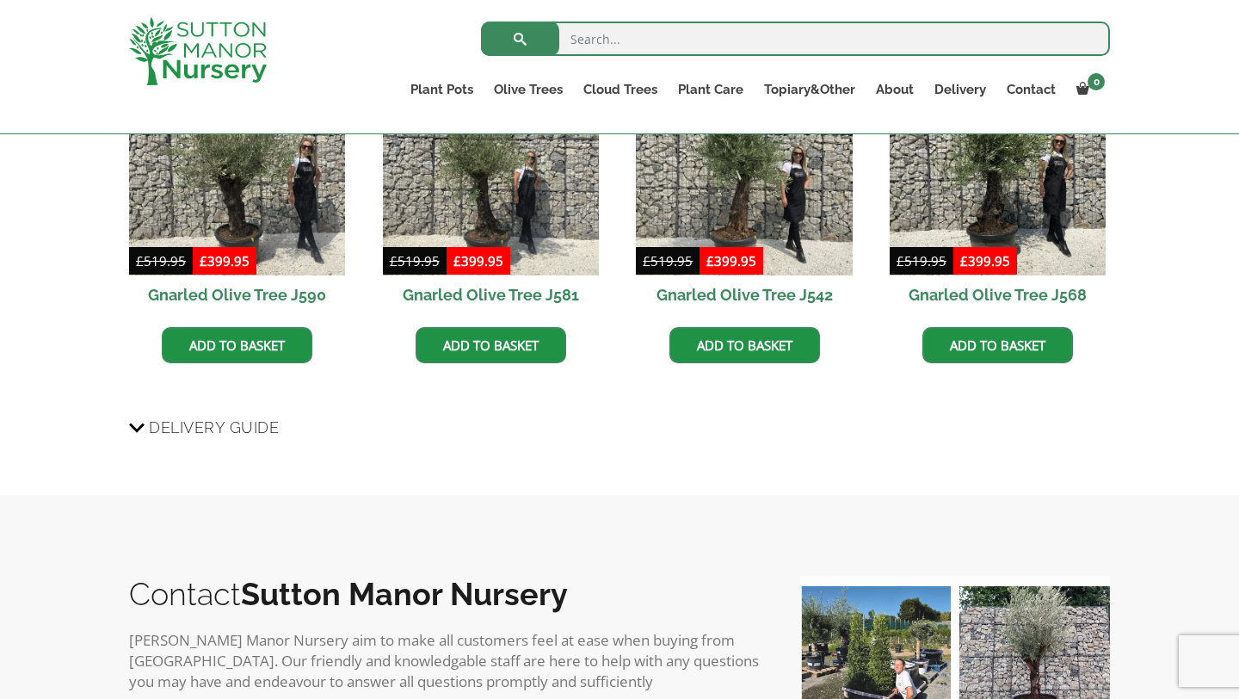
click at [213, 434] on span "Delivery Guide" at bounding box center [214, 427] width 130 height 32
click at [0, 0] on input "Delivery Guide" at bounding box center [0, 0] width 0 height 0
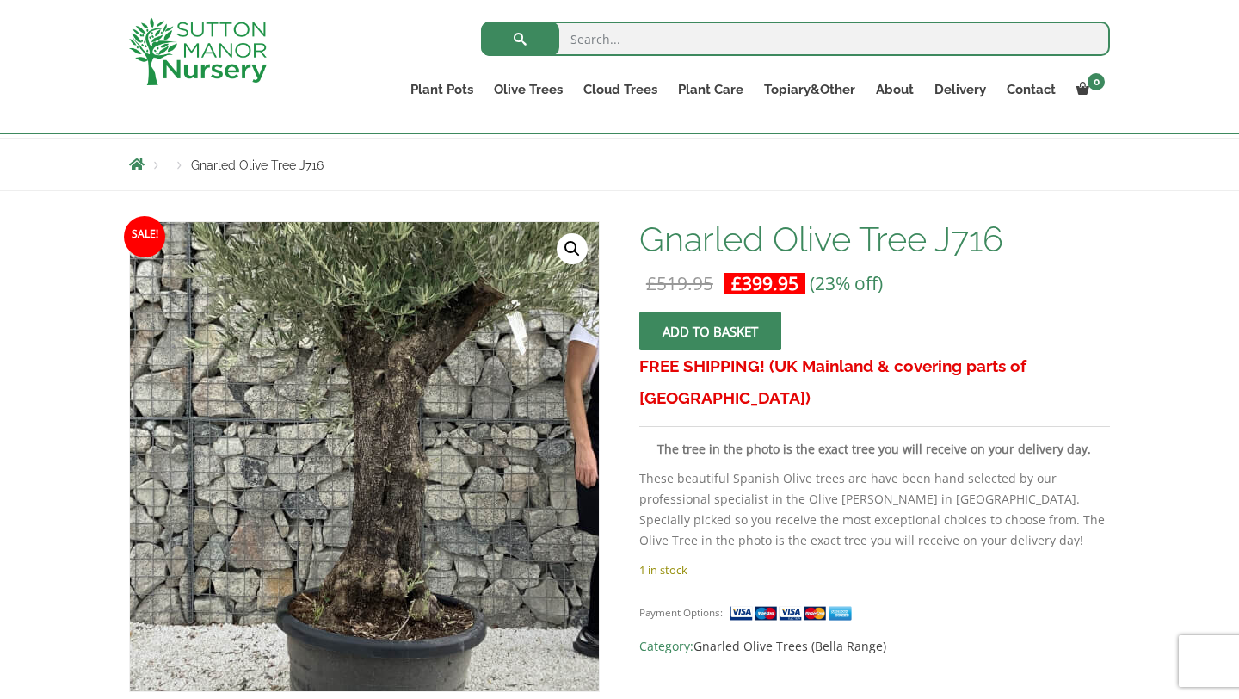
scroll to position [166, 0]
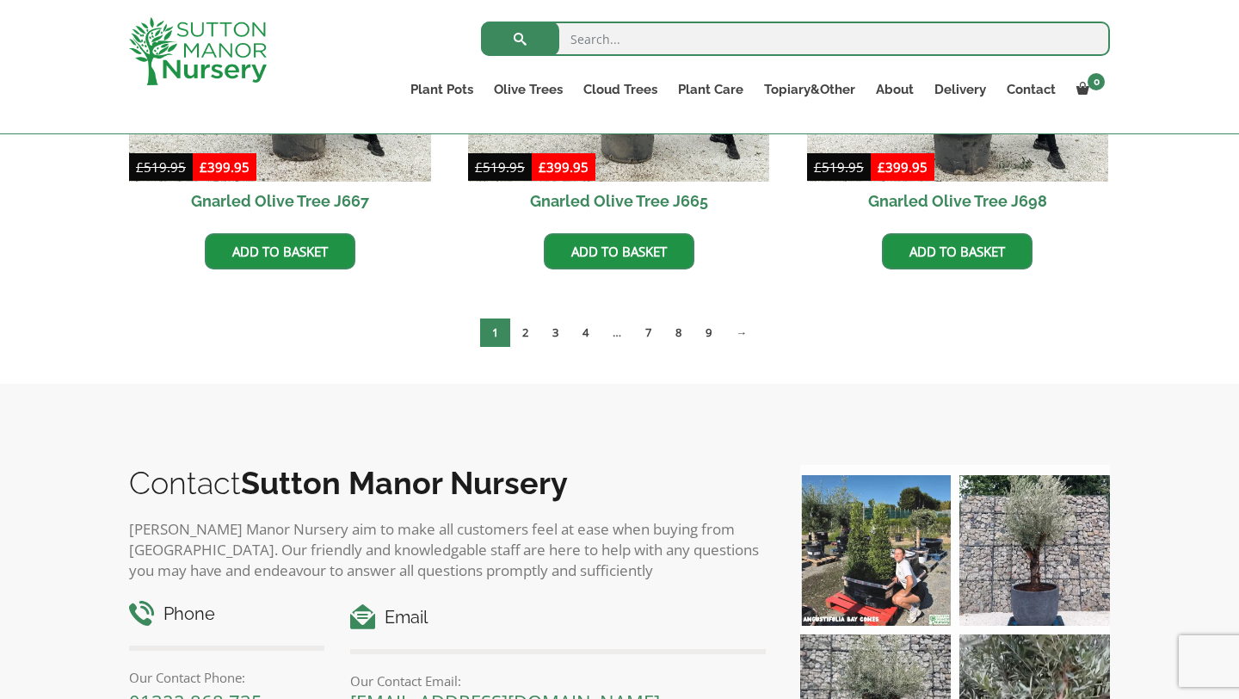
scroll to position [1542, 0]
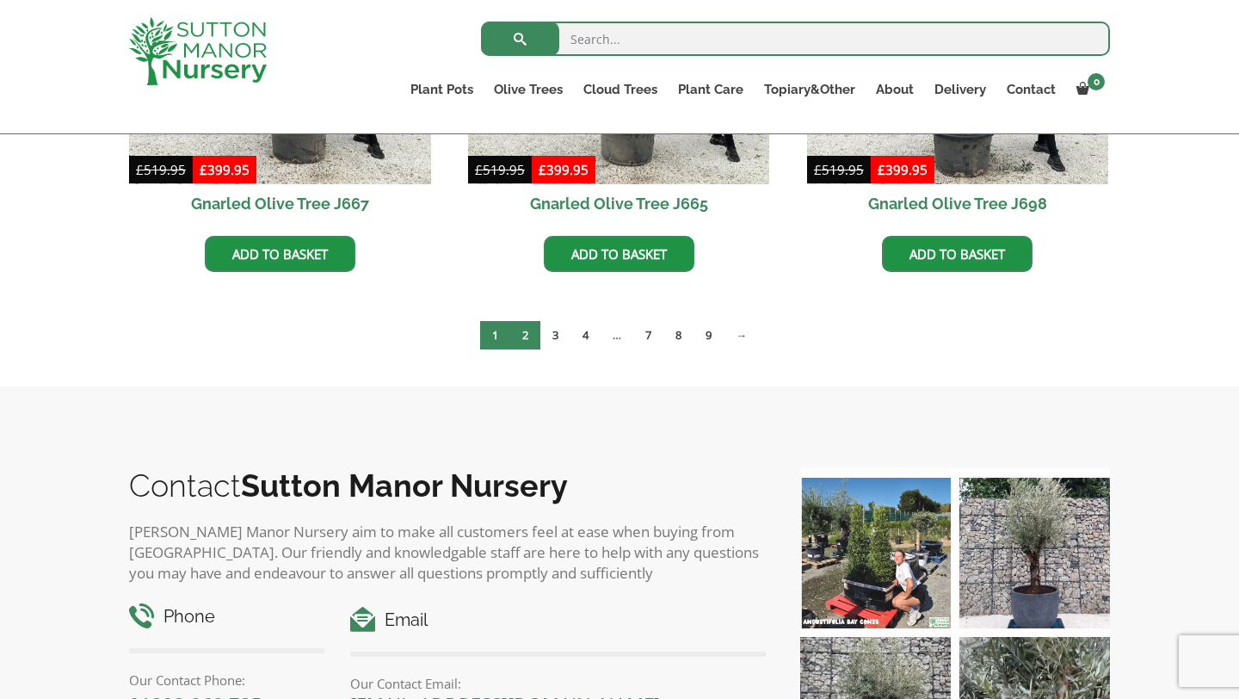
click at [521, 334] on link "2" at bounding box center [525, 335] width 30 height 28
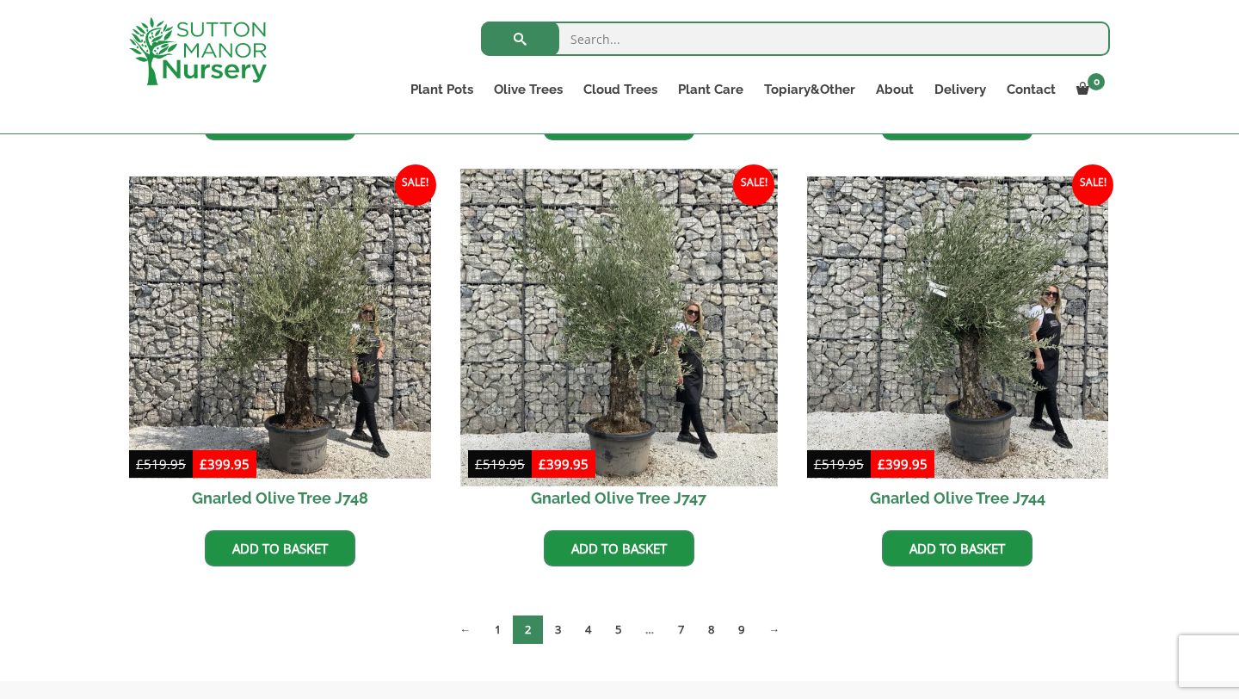
scroll to position [1249, 0]
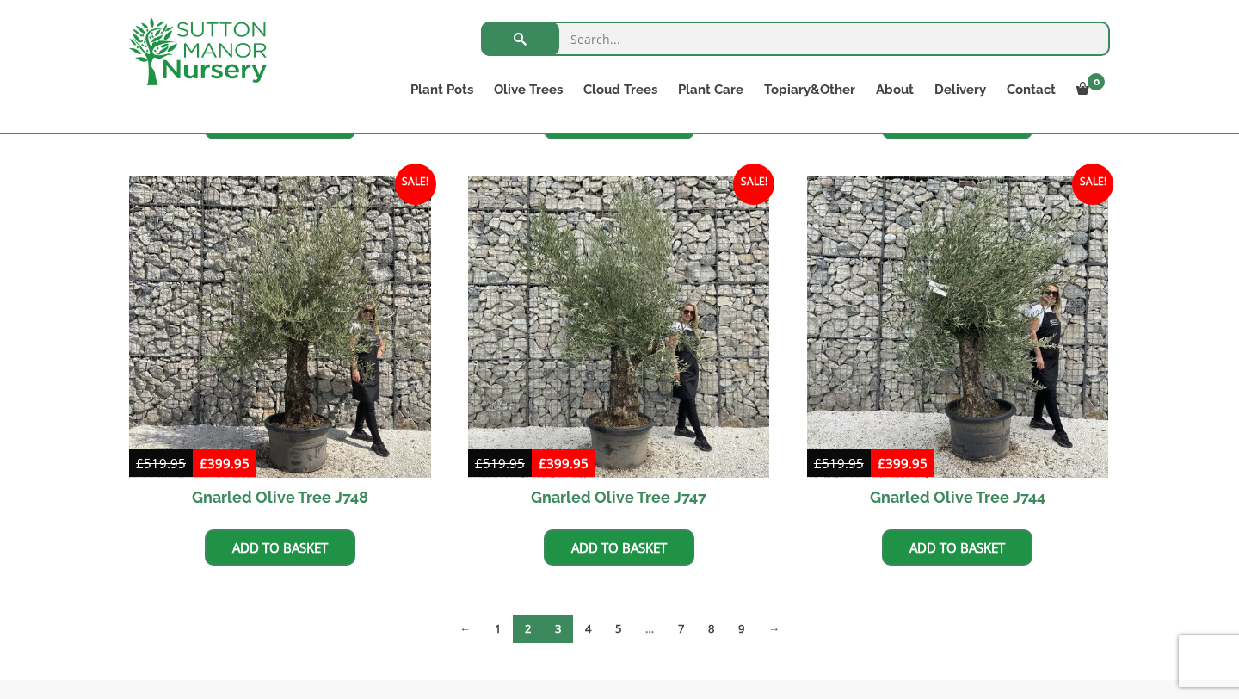
click at [561, 628] on link "3" at bounding box center [558, 628] width 30 height 28
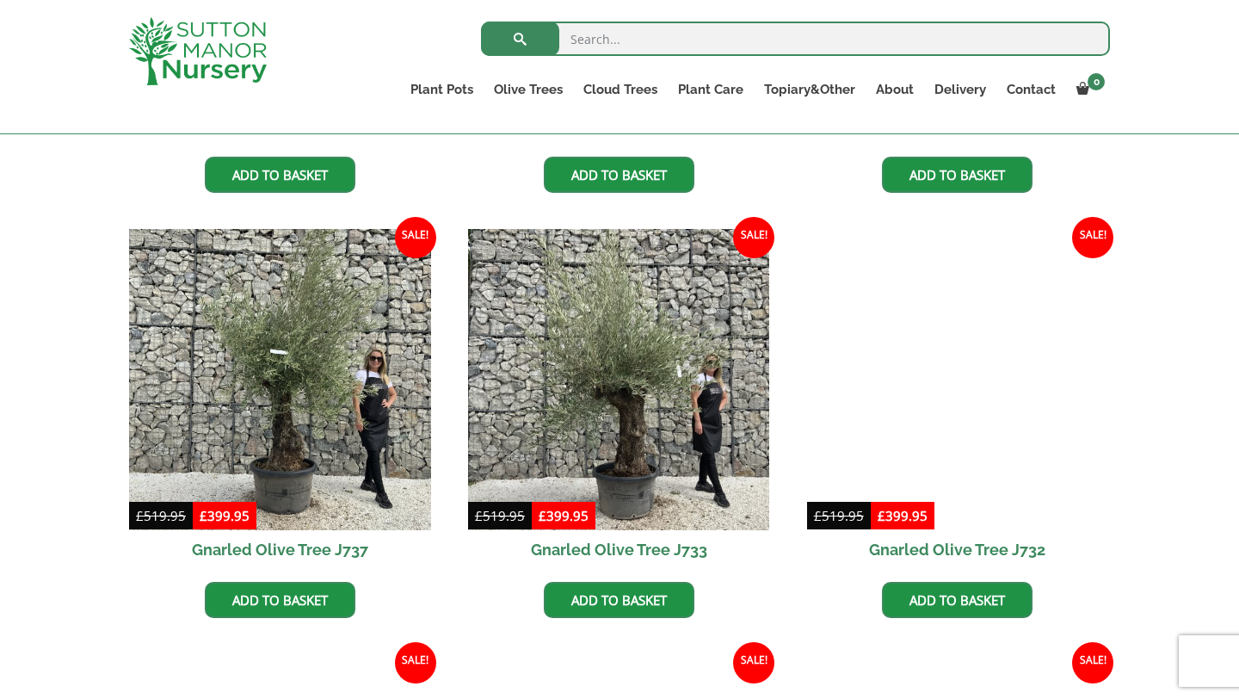
scroll to position [779, 0]
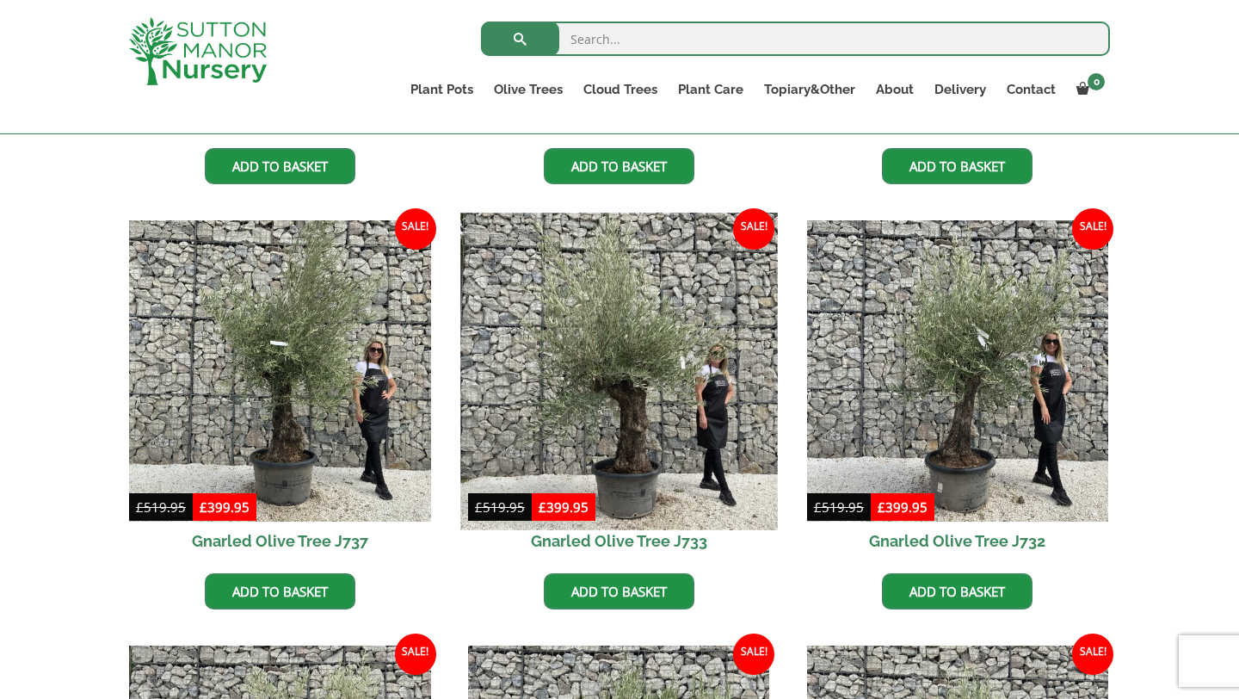
click at [612, 455] on img at bounding box center [618, 370] width 317 height 317
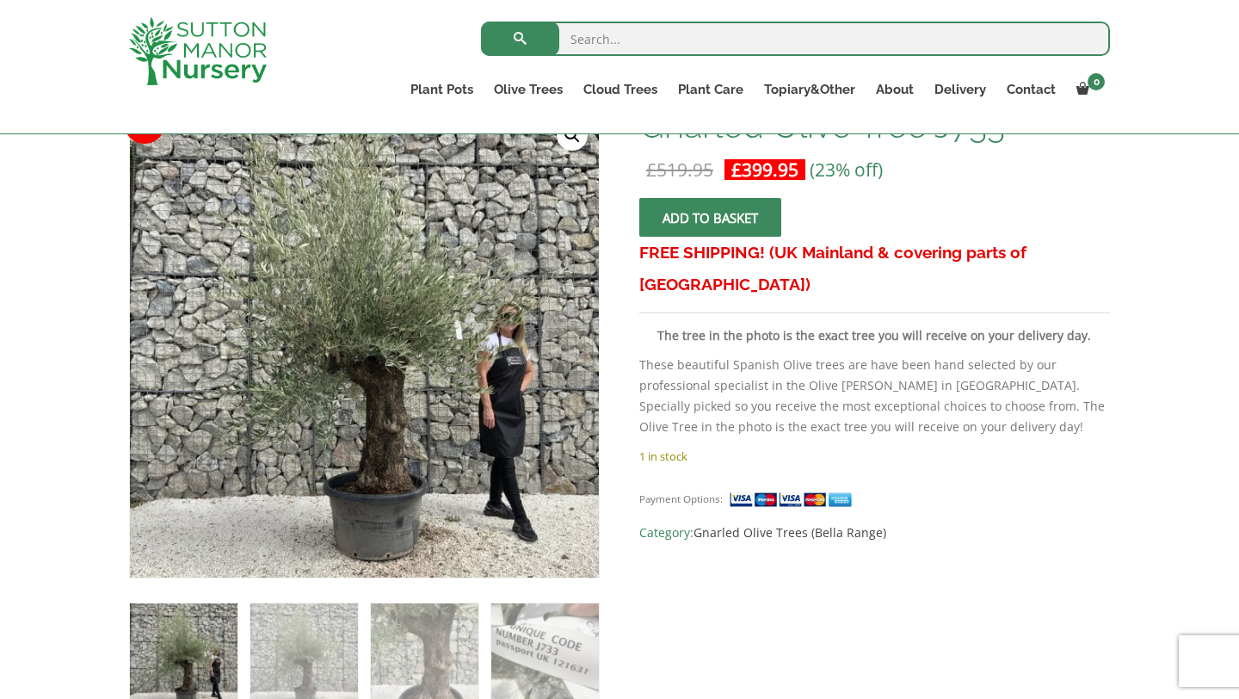
scroll to position [291, 0]
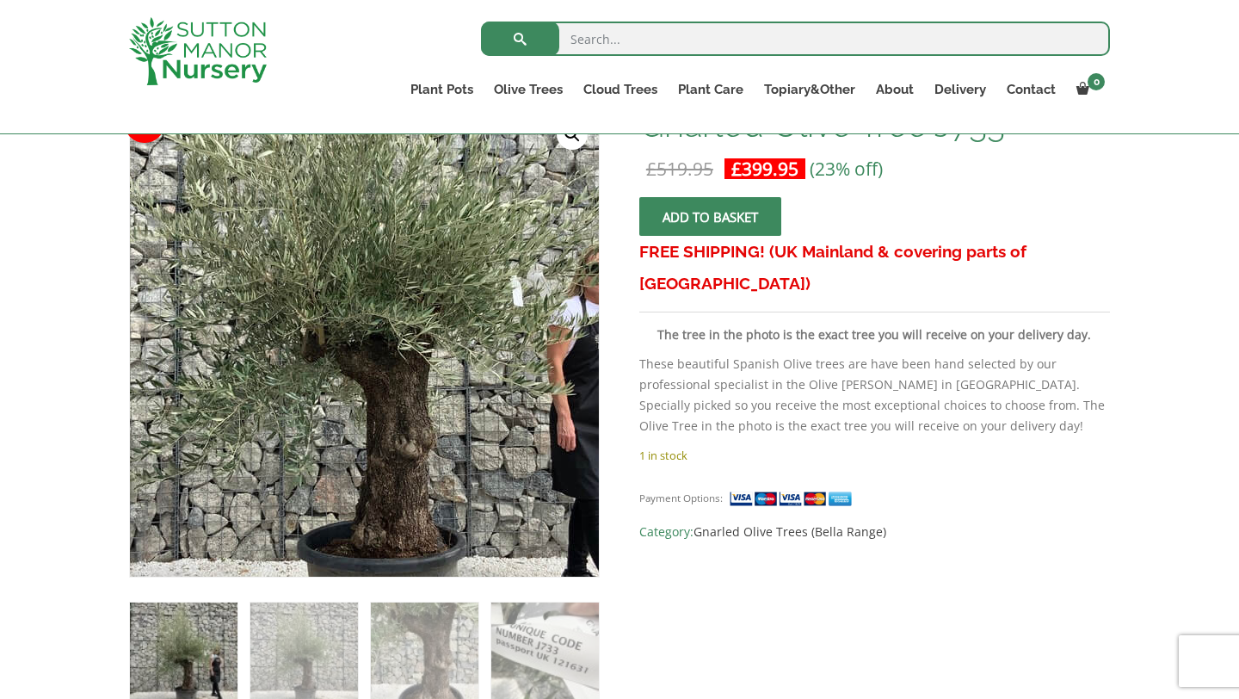
click at [366, 390] on img at bounding box center [364, 312] width 762 height 762
